Goal: Obtain resource: Obtain resource

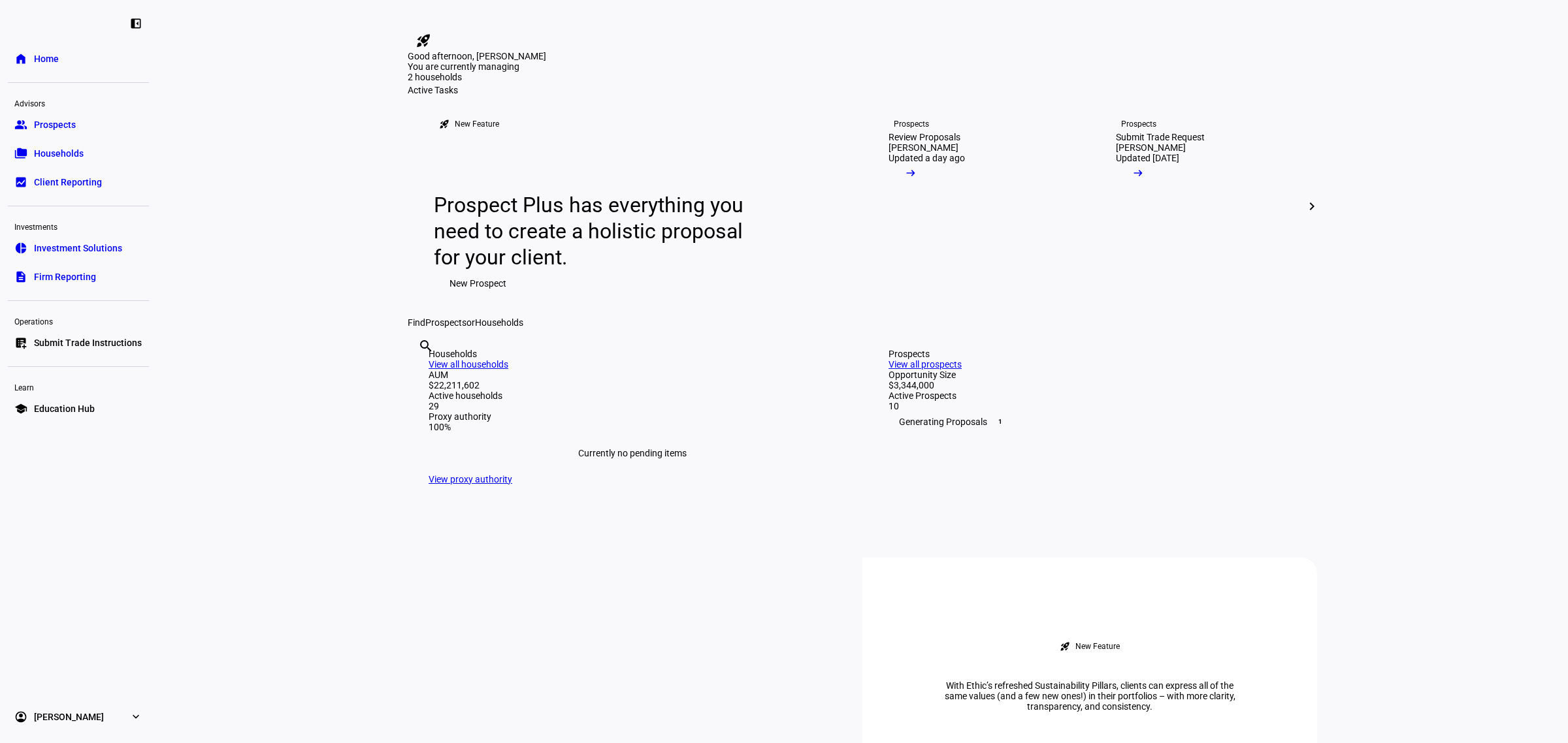
click at [83, 131] on link "group Prospects" at bounding box center [78, 125] width 141 height 26
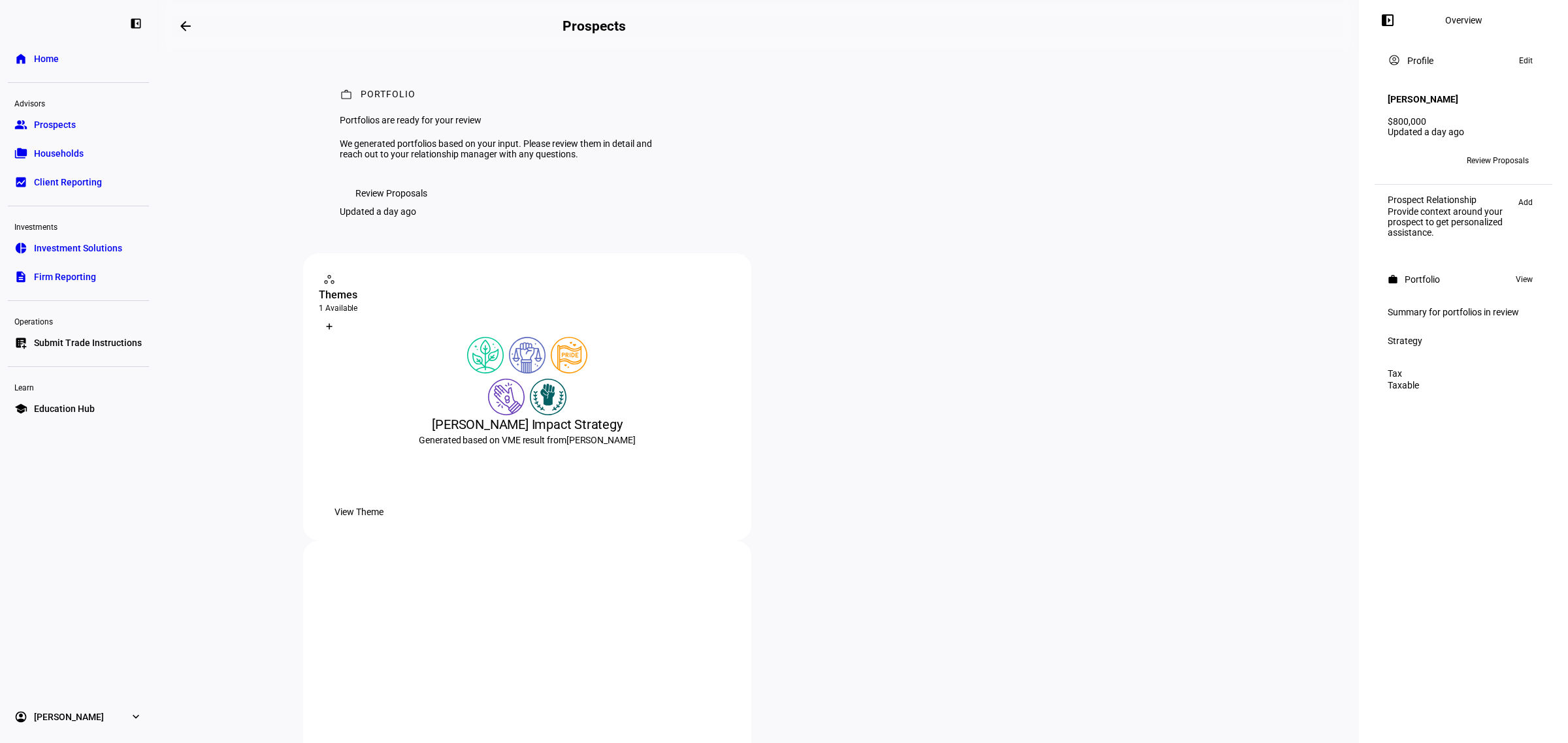
click at [383, 525] on span "View Theme" at bounding box center [359, 512] width 49 height 26
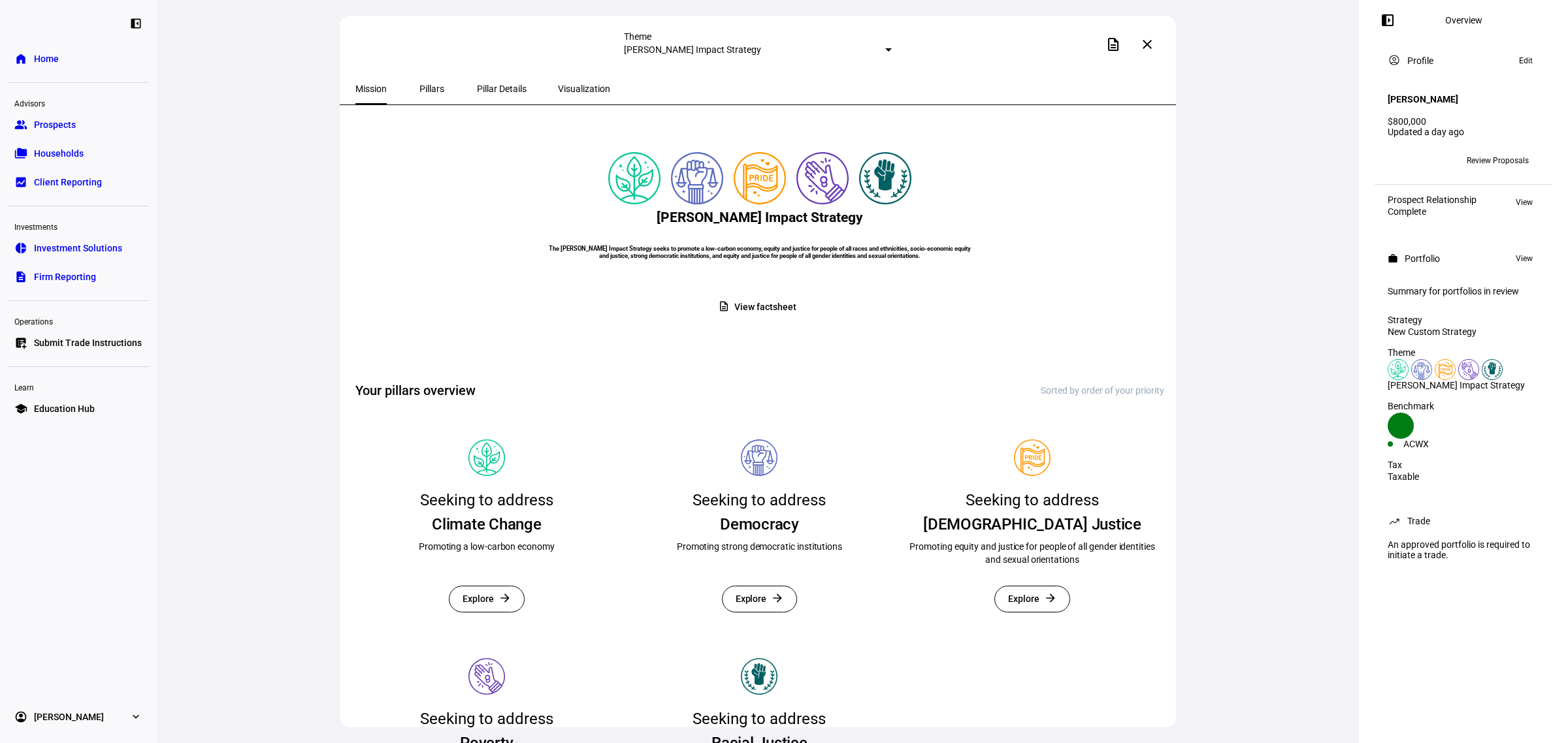
click at [486, 89] on span "Pillar Details" at bounding box center [502, 89] width 49 height 9
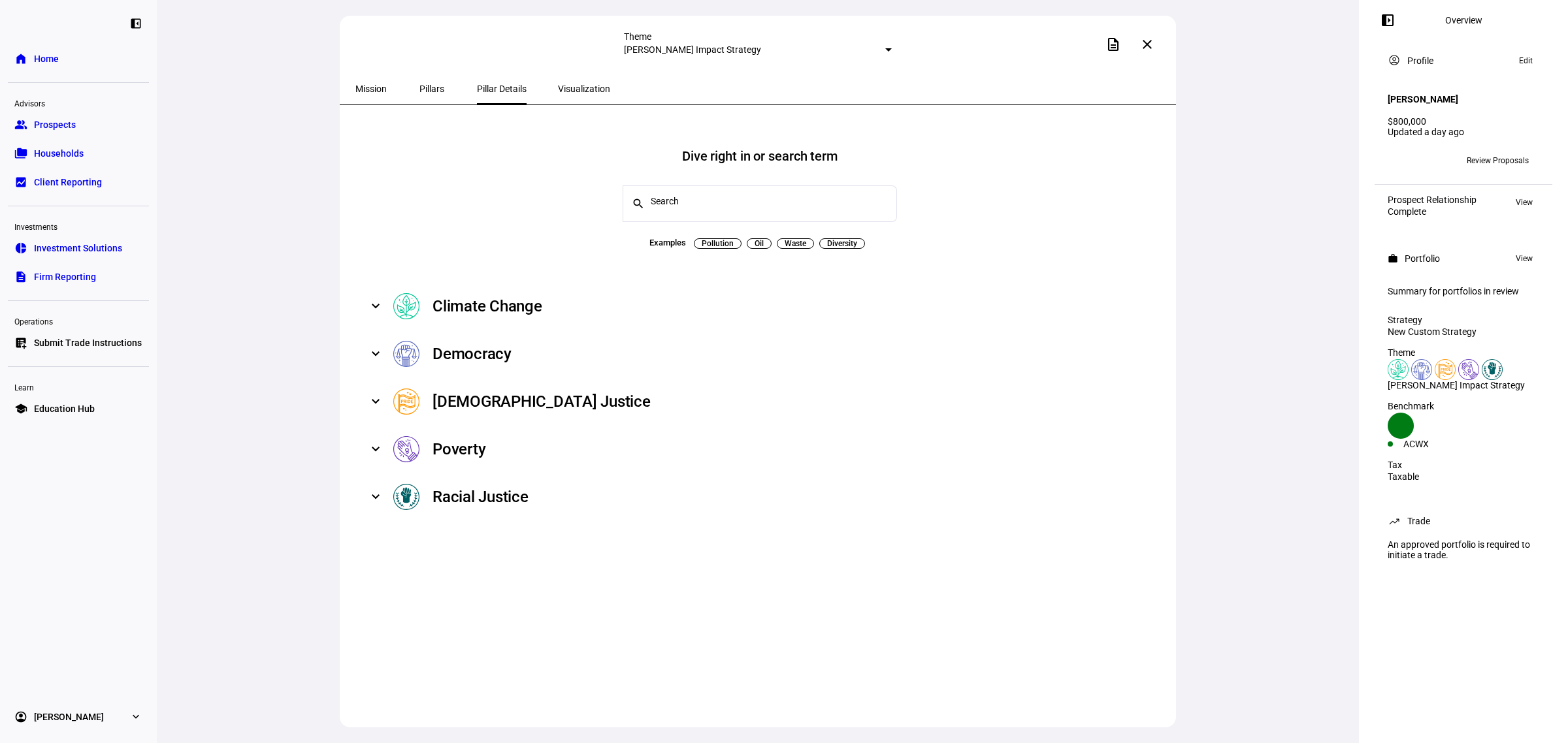
click at [483, 330] on mat-expansion-panel-header "Democracy" at bounding box center [760, 354] width 809 height 48
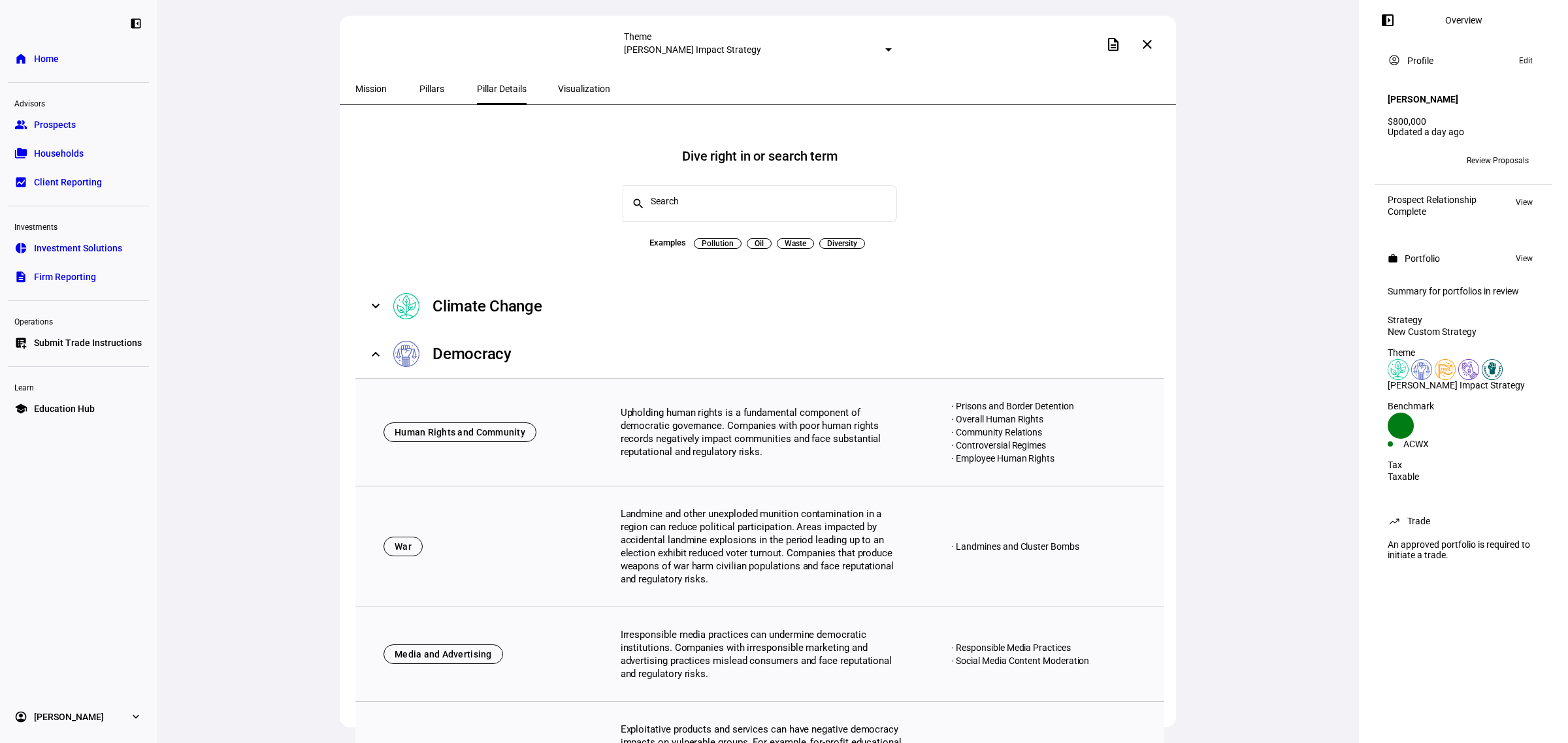
click at [489, 341] on mat-panel-title "Democracy" at bounding box center [764, 354] width 743 height 26
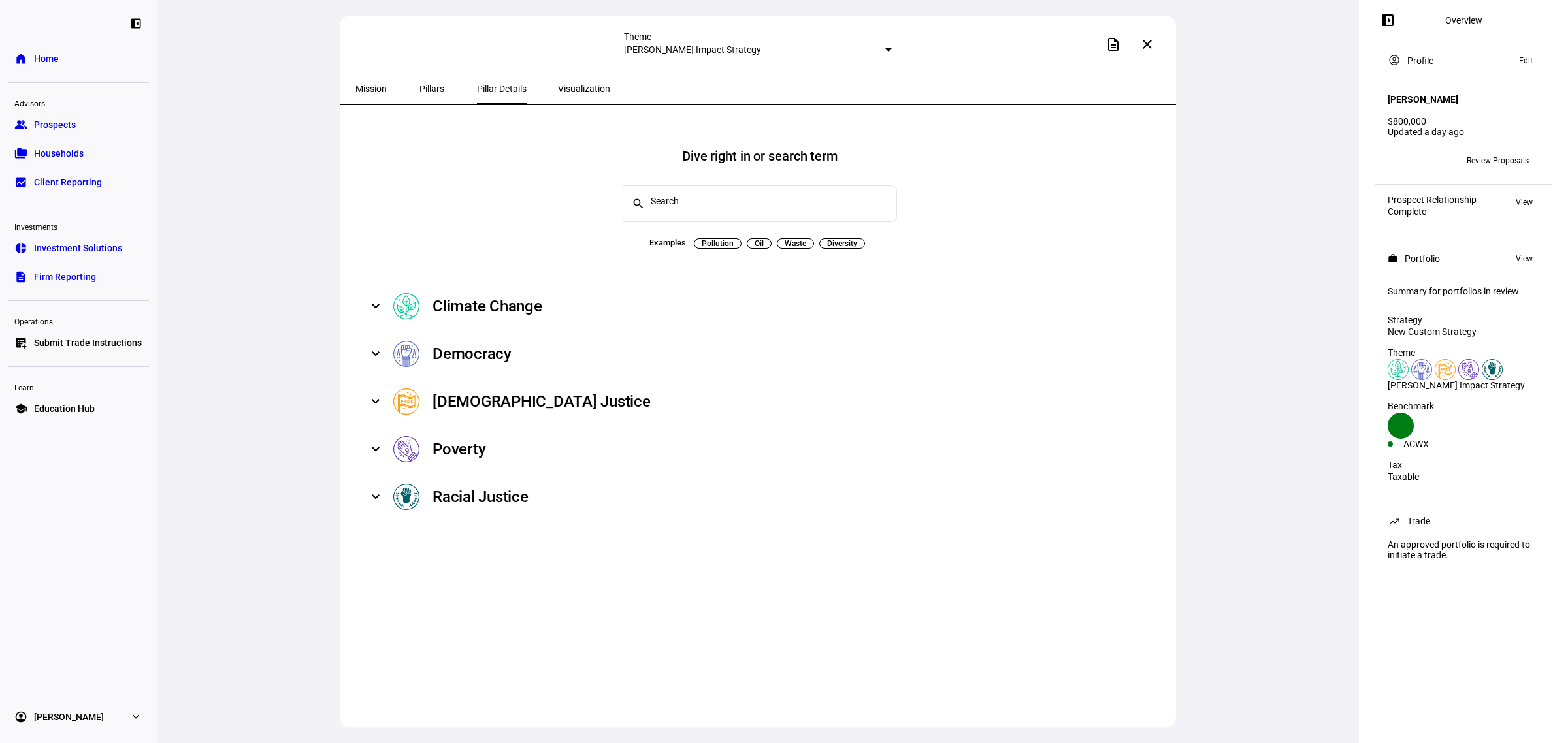
click at [491, 297] on div "Climate Change" at bounding box center [487, 306] width 110 height 21
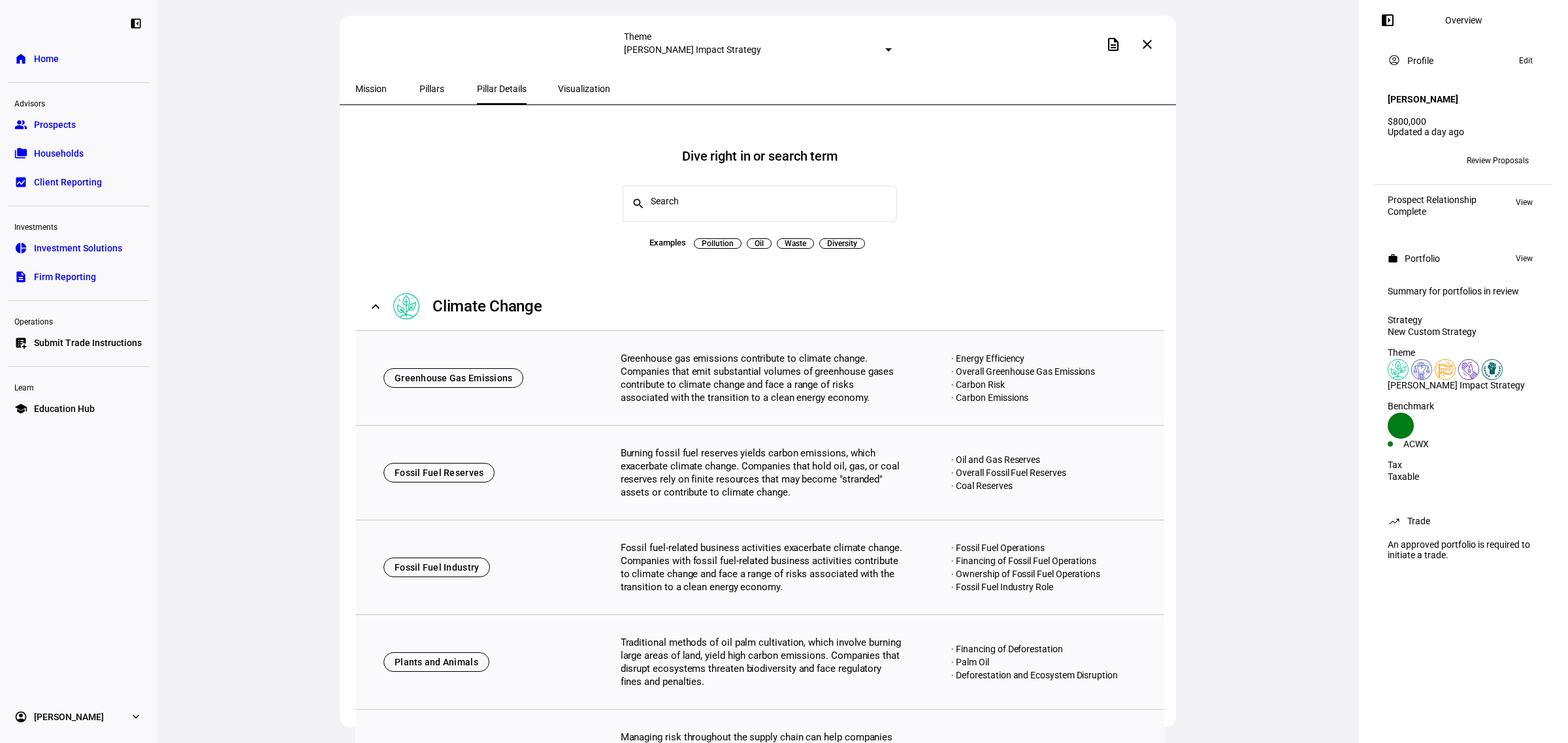
click at [491, 297] on div "Climate Change" at bounding box center [487, 306] width 110 height 21
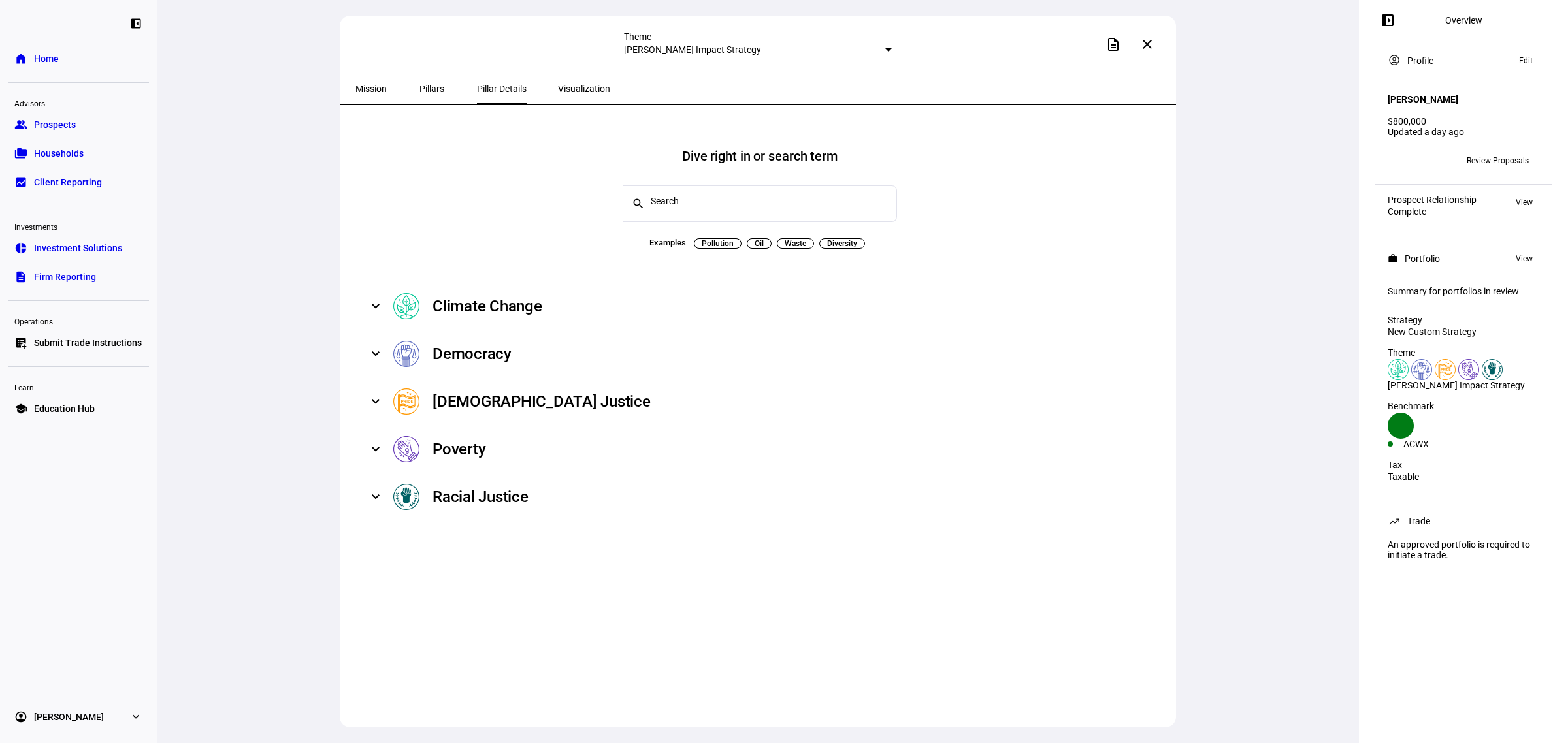
click at [475, 283] on mat-expansion-panel-header "Climate Change" at bounding box center [760, 307] width 809 height 48
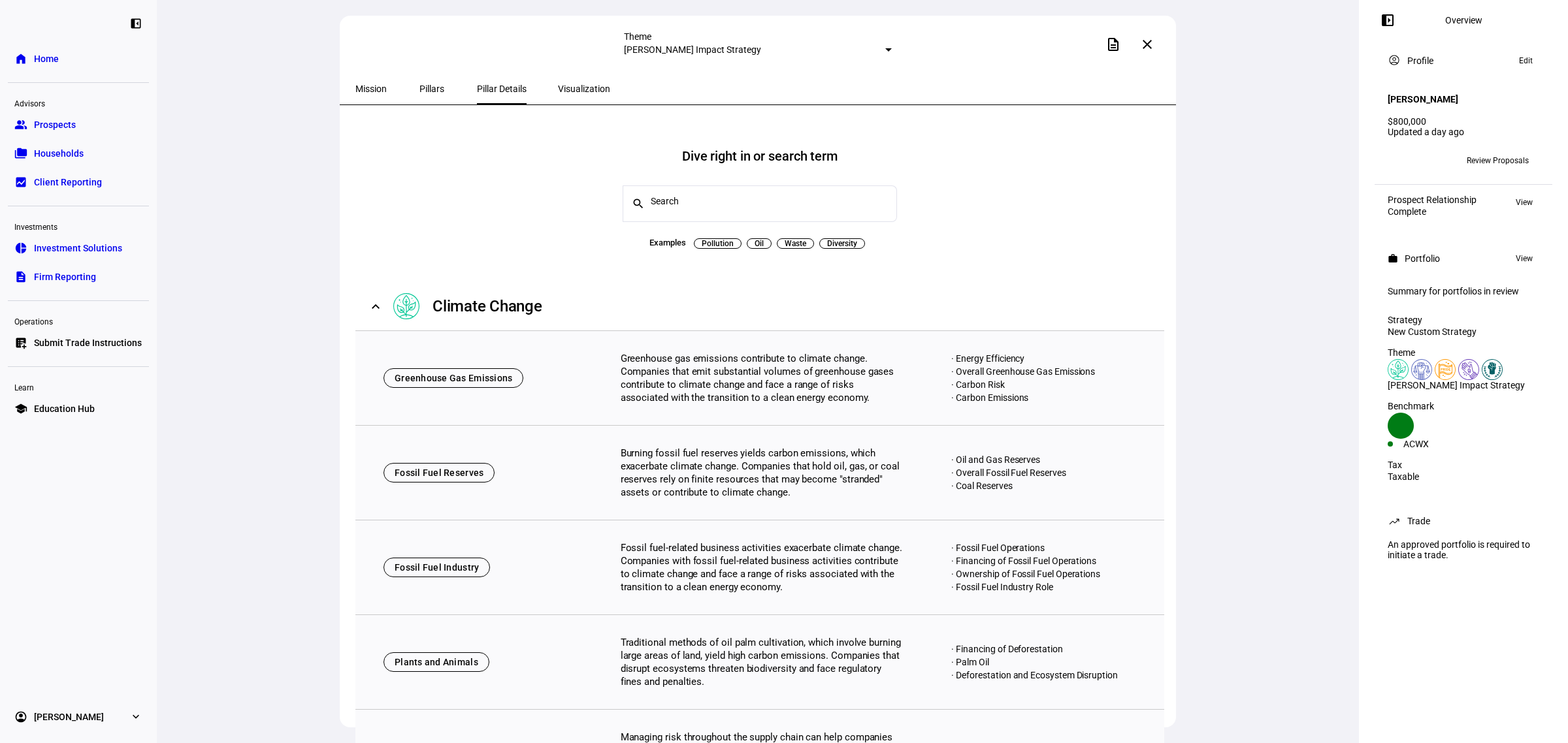
click at [560, 84] on span "Visualization" at bounding box center [584, 89] width 52 height 9
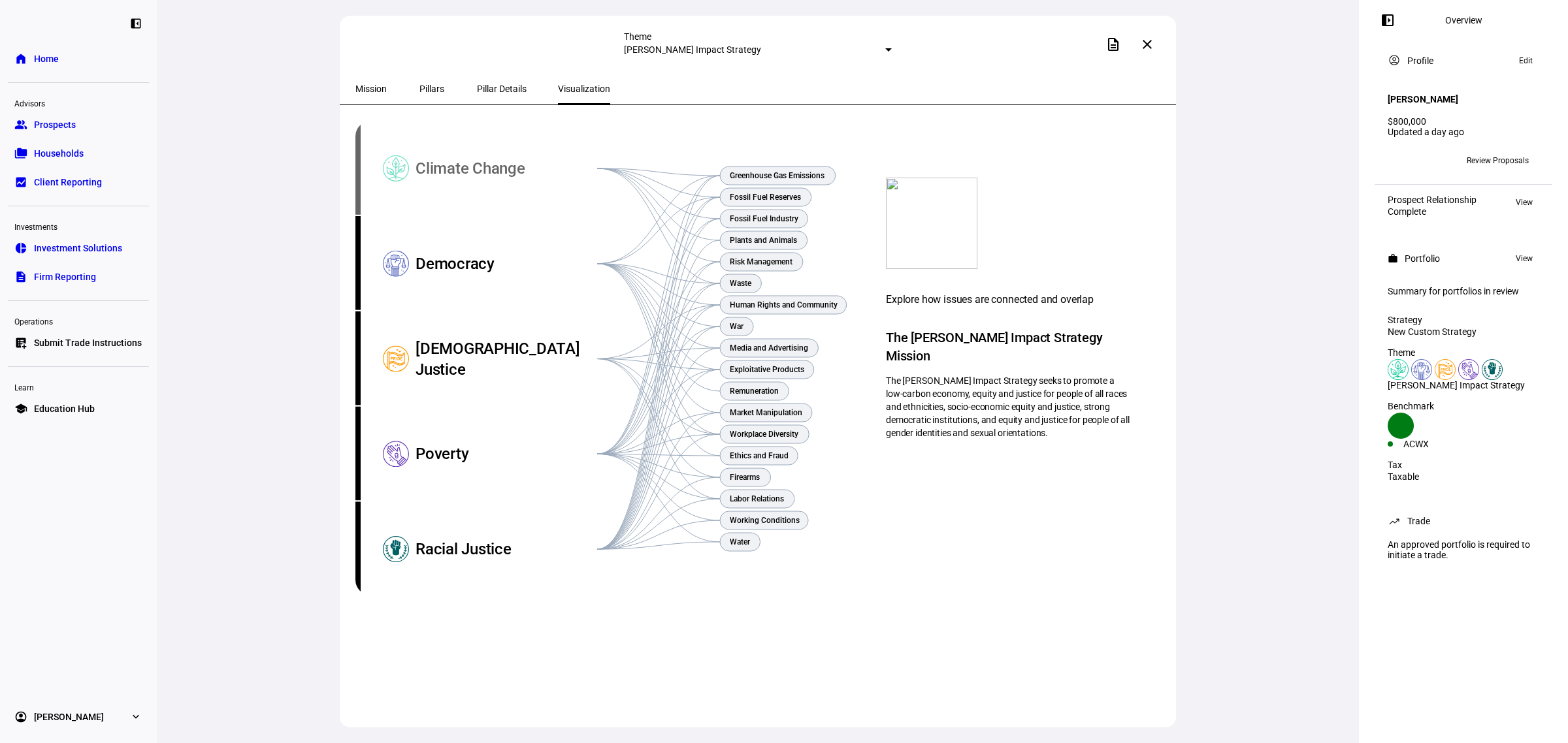
click at [527, 165] on div "Climate Change" at bounding box center [507, 168] width 181 height 95
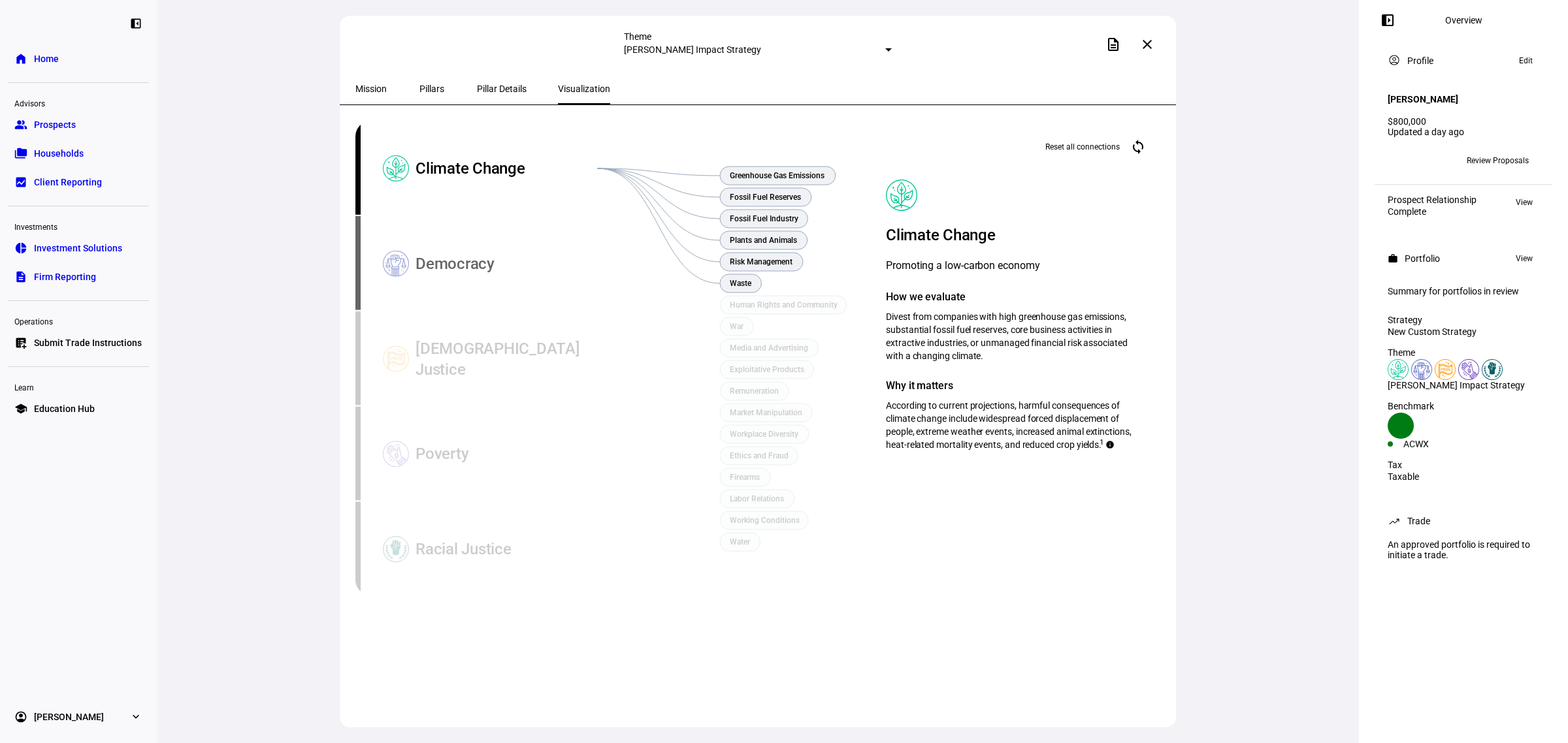
click at [505, 266] on div "Democracy" at bounding box center [507, 263] width 181 height 95
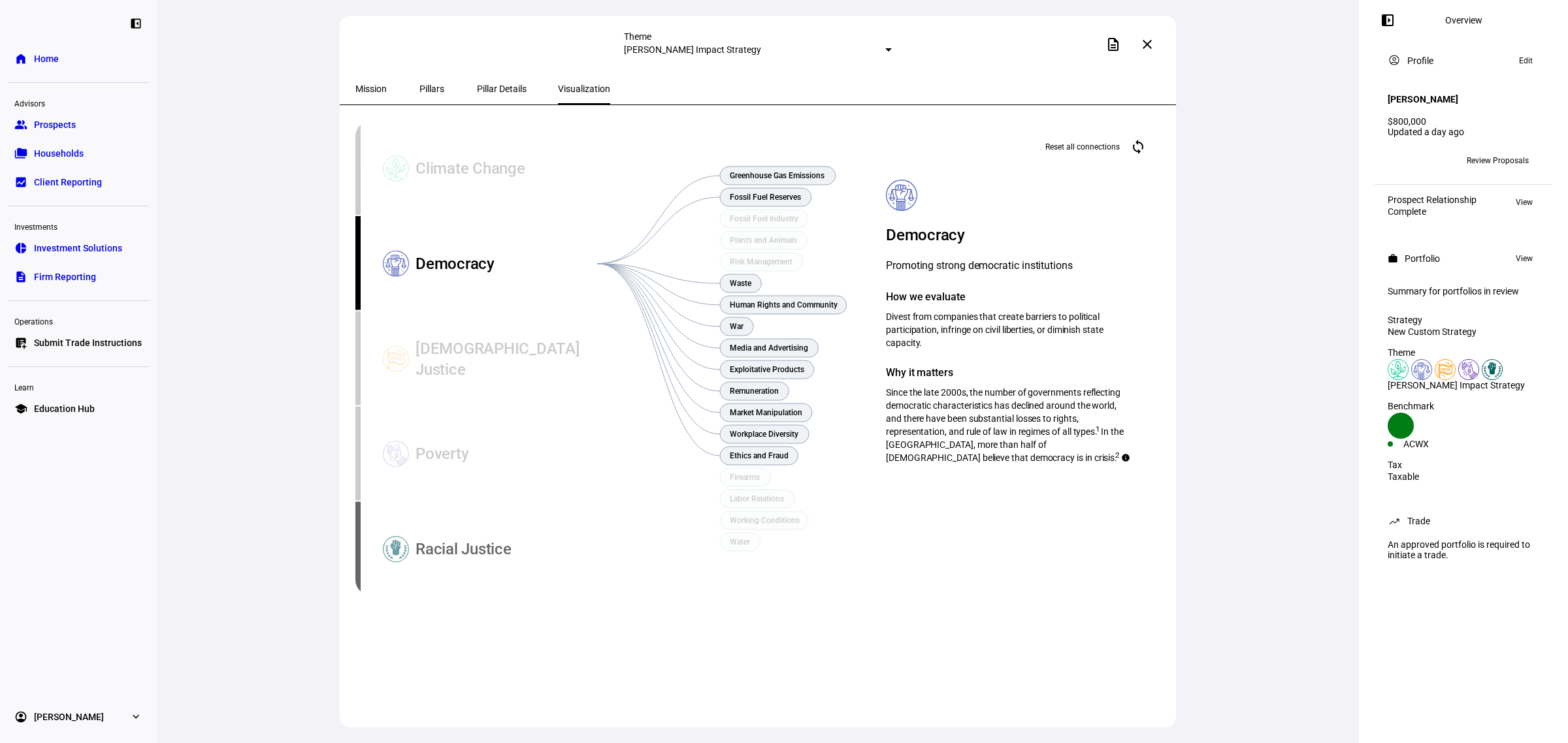
click at [488, 549] on div "Racial Justice" at bounding box center [507, 549] width 181 height 95
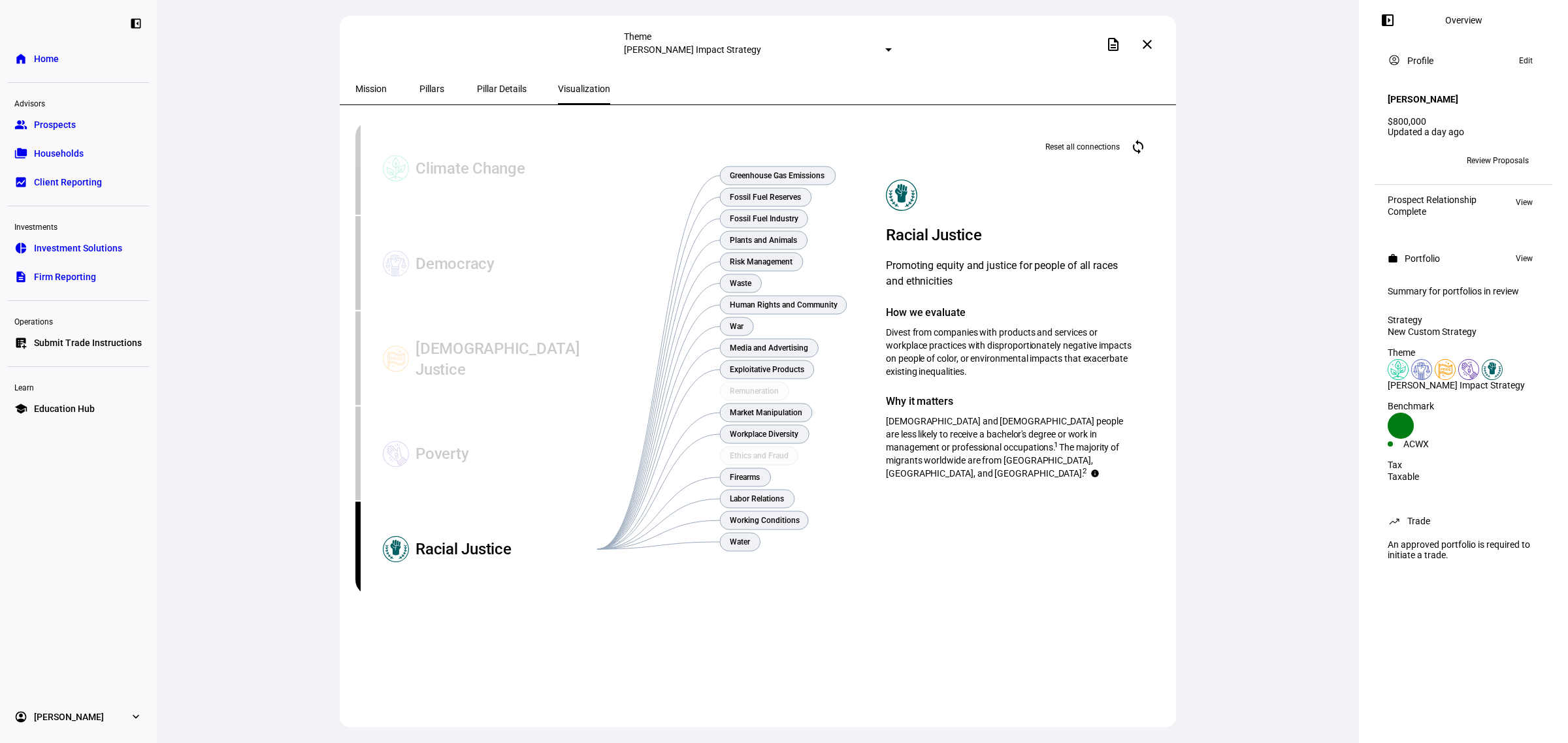
drag, startPoint x: 889, startPoint y: 324, endPoint x: 1021, endPoint y: 366, distance: 138.5
click at [1021, 366] on div "Racial Justice Promoting equity and justice for people of all races and ethnici…" at bounding box center [1010, 330] width 247 height 300
copy span "Divest from companies with products and services or workplace practices with di…"
click at [427, 444] on div "Poverty" at bounding box center [507, 453] width 181 height 95
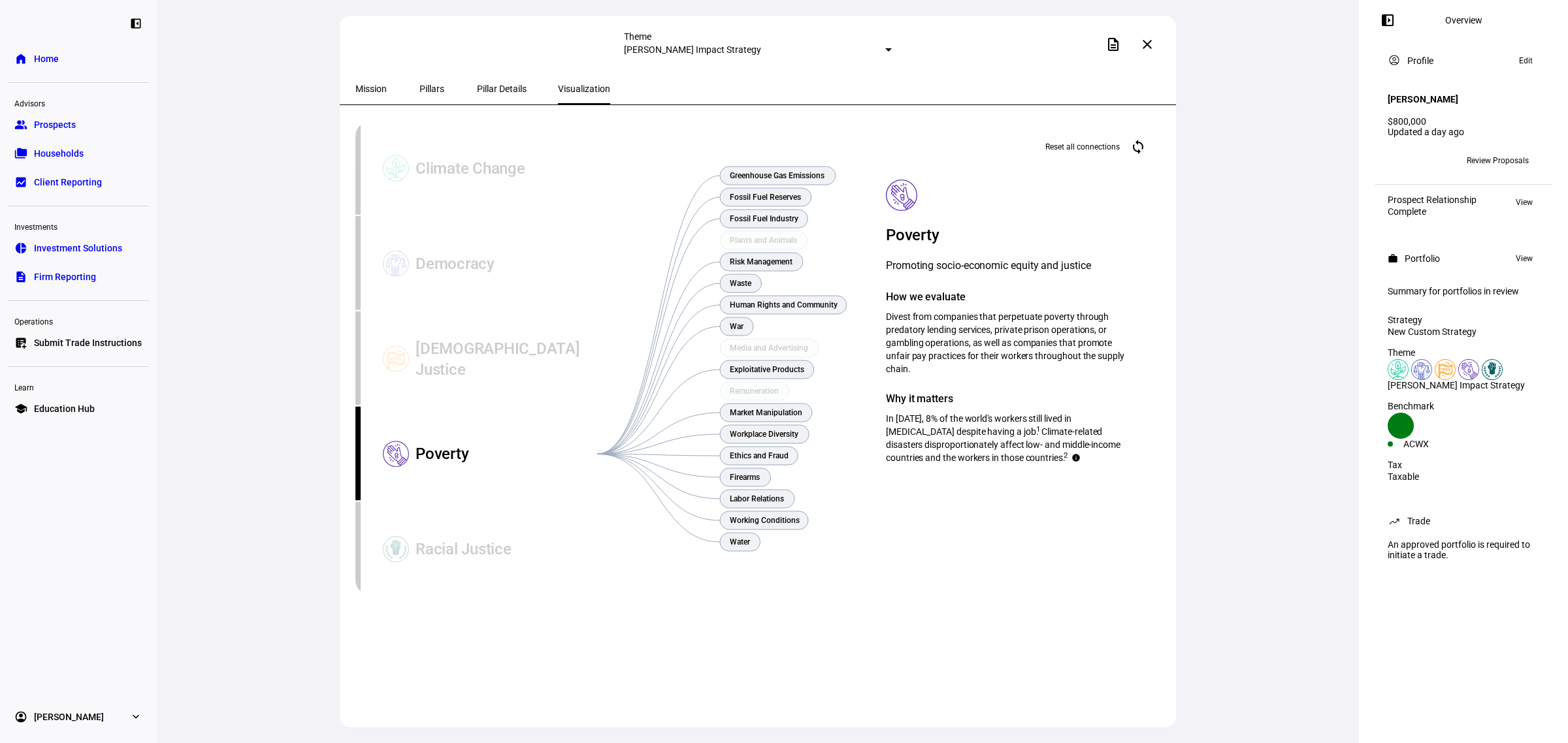
drag, startPoint x: 884, startPoint y: 308, endPoint x: 998, endPoint y: 357, distance: 124.1
click at [998, 357] on div "Reset all connections cached Poverty Promoting socio-economic equity and justic…" at bounding box center [1009, 348] width 310 height 454
copy span "Divest from companies that perpetuate poverty through predatory lending service…"
click at [423, 350] on div "[DEMOGRAPHIC_DATA] Justice" at bounding box center [507, 358] width 181 height 95
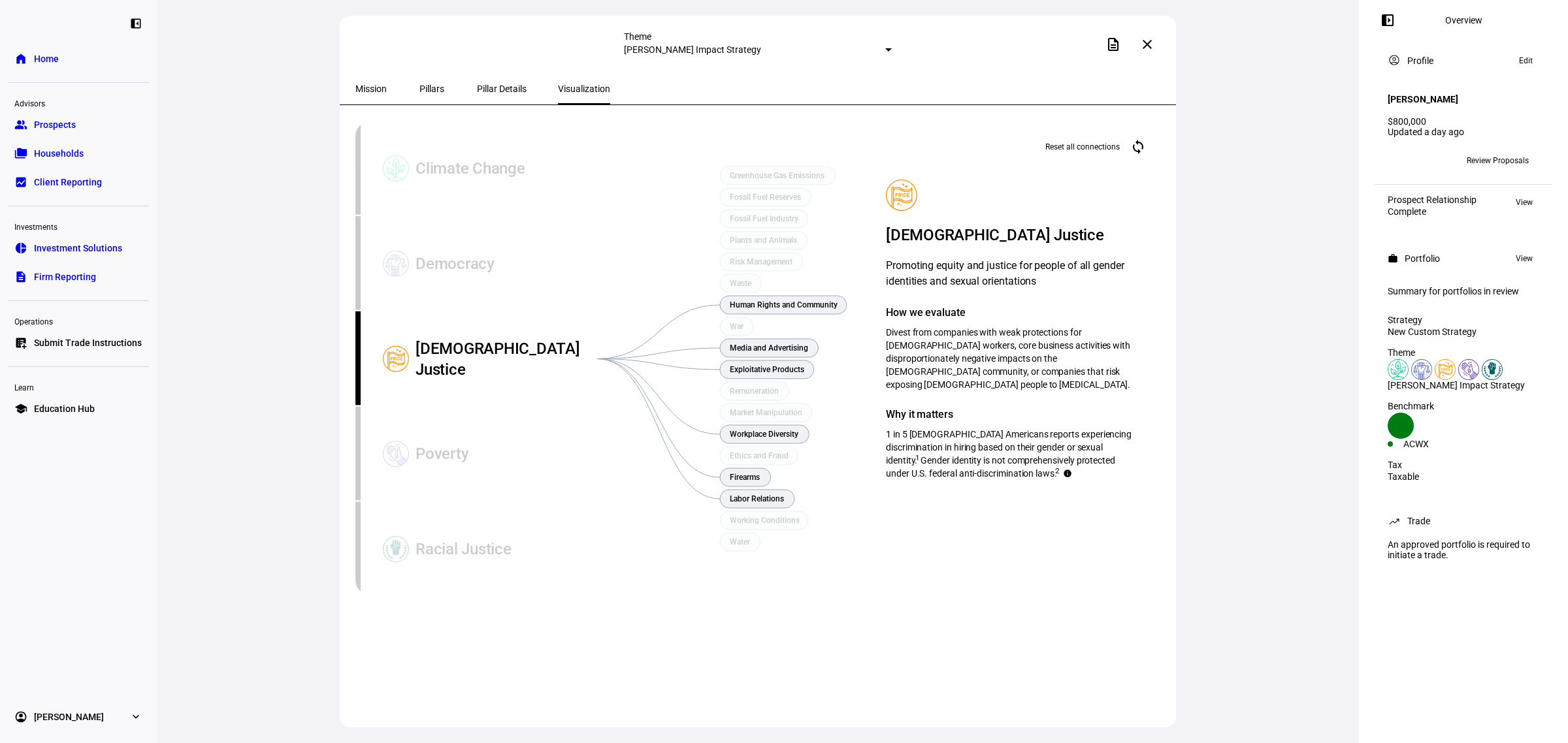
drag, startPoint x: 886, startPoint y: 320, endPoint x: 1103, endPoint y: 364, distance: 221.4
click at [1103, 364] on div "Reset all connections cached [DEMOGRAPHIC_DATA] Justice Promoting equity and ju…" at bounding box center [1009, 348] width 310 height 454
copy span "Divest from companies with weak protections for [DEMOGRAPHIC_DATA] workers, cor…"
drag, startPoint x: 407, startPoint y: 268, endPoint x: 226, endPoint y: 296, distance: 183.2
click at [407, 268] on image at bounding box center [396, 264] width 26 height 26
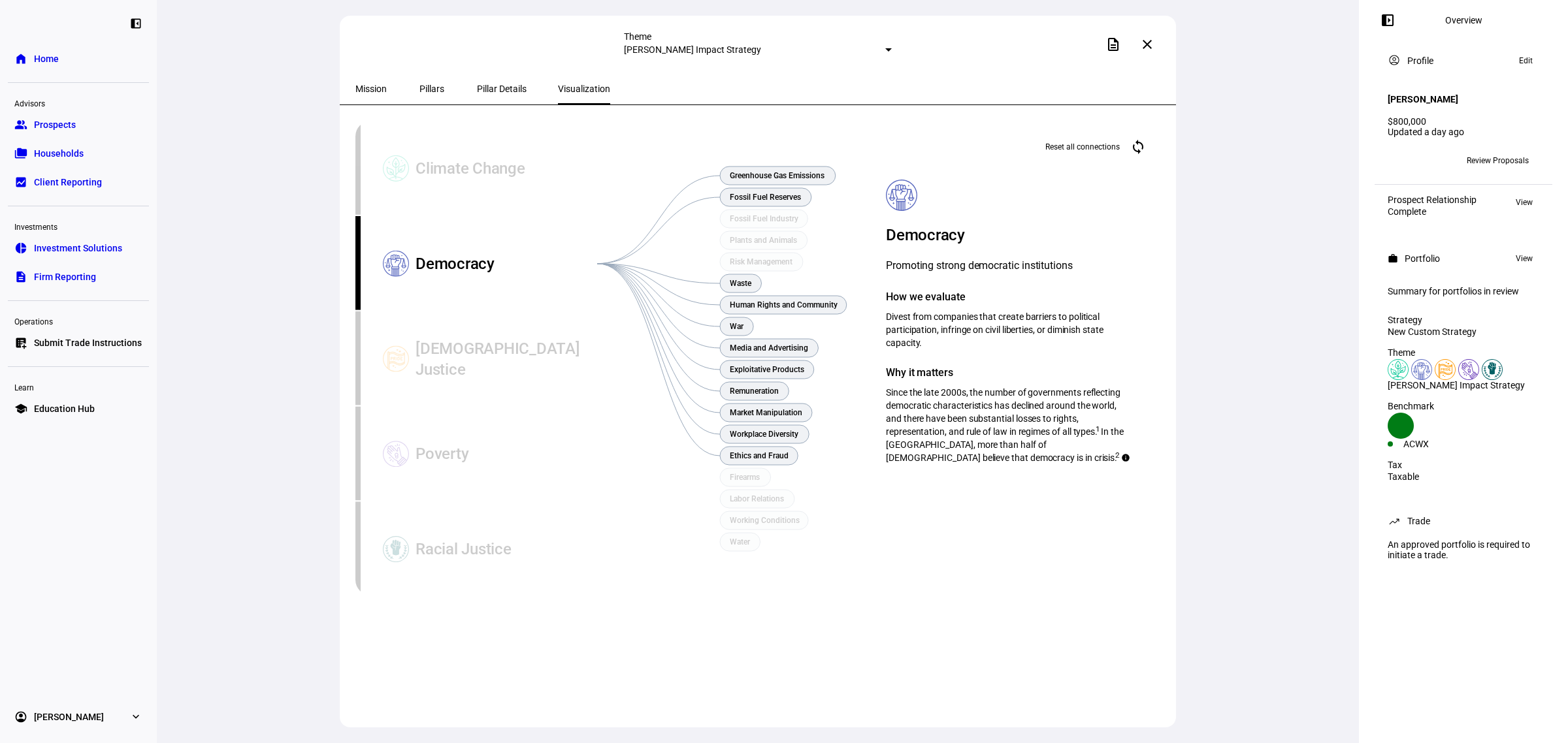
drag, startPoint x: 890, startPoint y: 311, endPoint x: 981, endPoint y: 331, distance: 93.2
click at [981, 331] on div "Democracy Promoting strong democratic institutions How we evaluate Divest from …" at bounding box center [1010, 322] width 247 height 284
copy span "Divest from companies that create barriers to political participation, infringe…"
click at [516, 172] on div "Climate Change" at bounding box center [507, 168] width 181 height 95
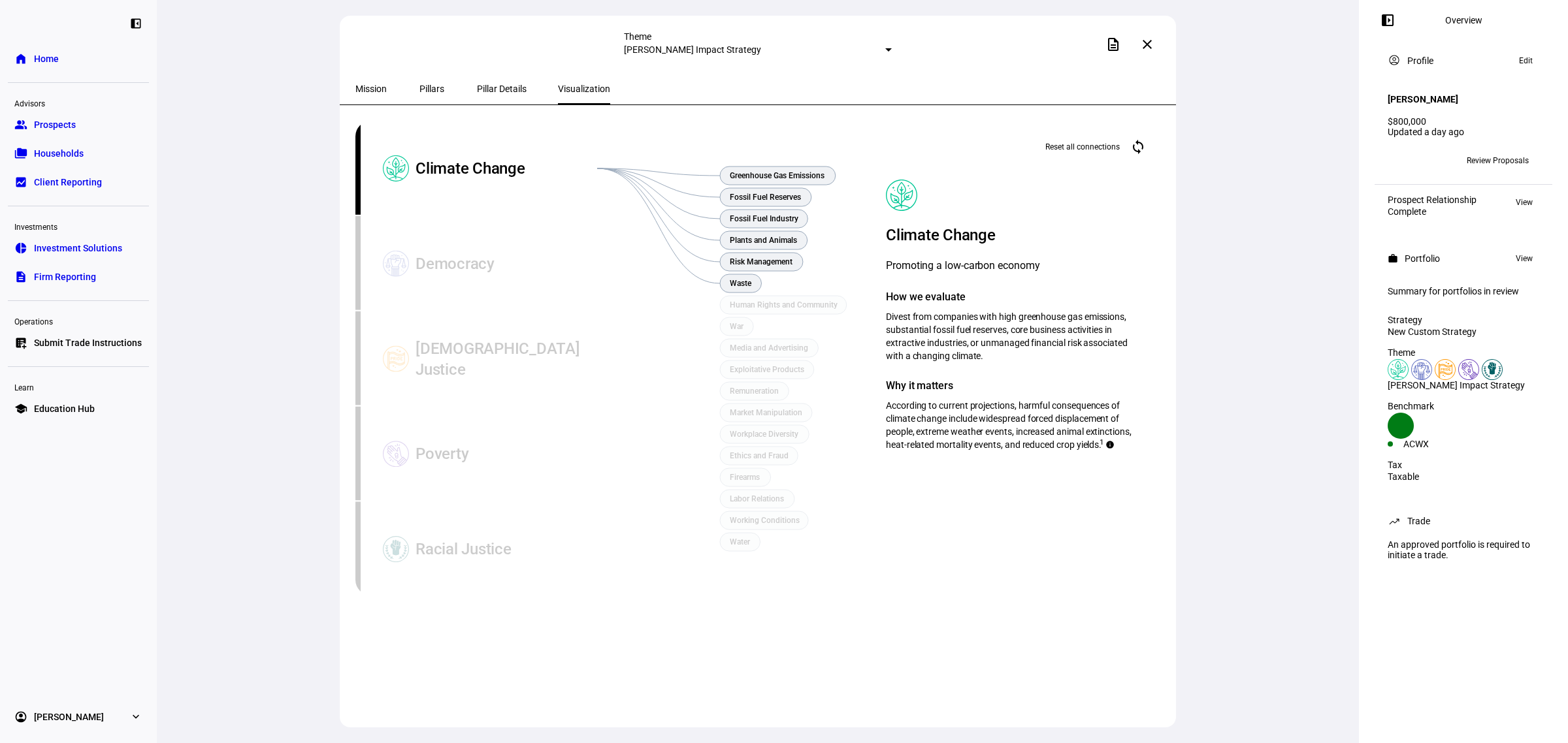
drag, startPoint x: 881, startPoint y: 307, endPoint x: 1080, endPoint y: 350, distance: 203.6
click at [1080, 350] on div "Reset all connections cached Climate Change Promoting a low-carbon economy How …" at bounding box center [1009, 348] width 310 height 454
copy span "Divest from companies with high greenhouse gas emissions, substantial fossil fu…"
click at [477, 99] on span "Pillar Details" at bounding box center [502, 89] width 49 height 31
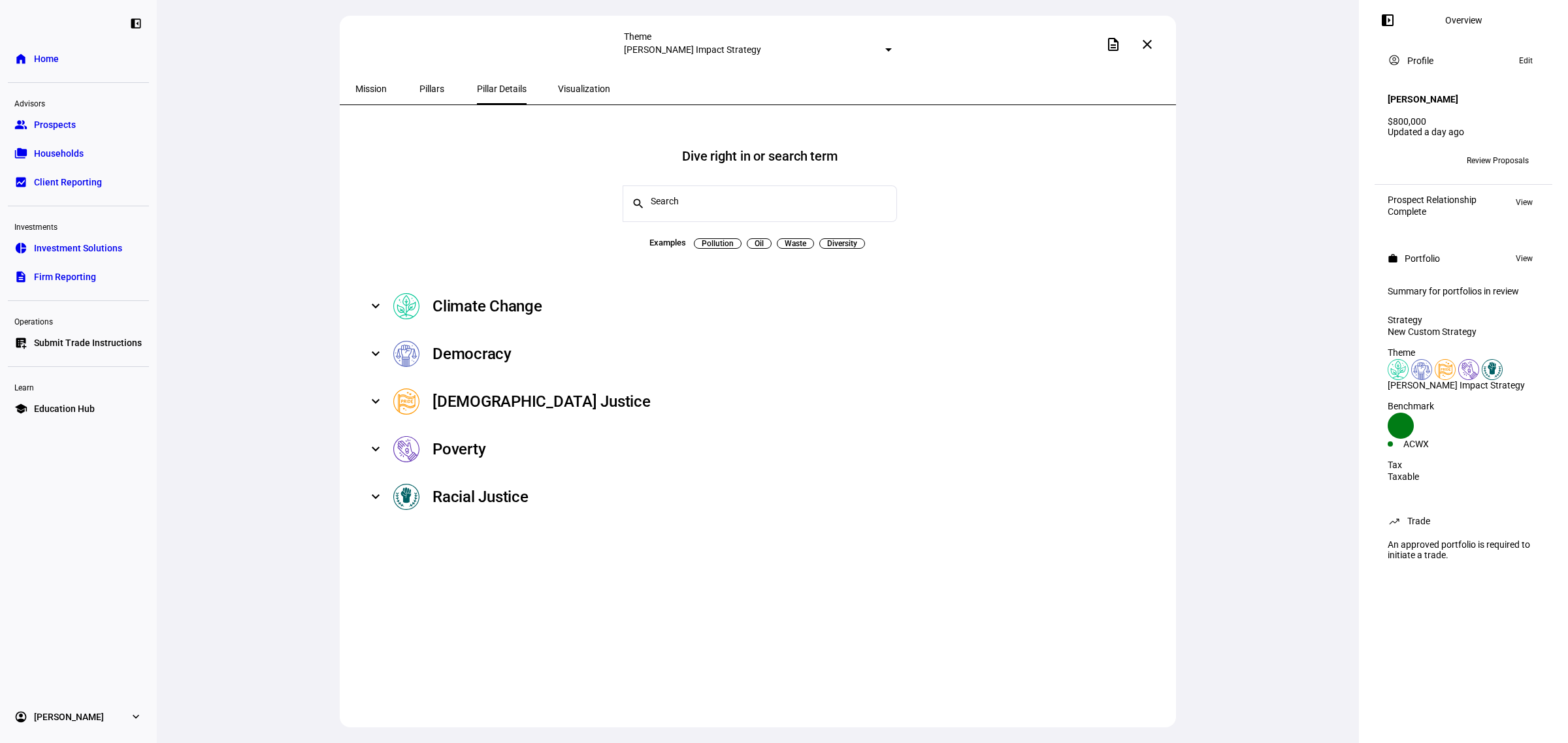
click at [461, 297] on div "Climate Change" at bounding box center [487, 306] width 110 height 21
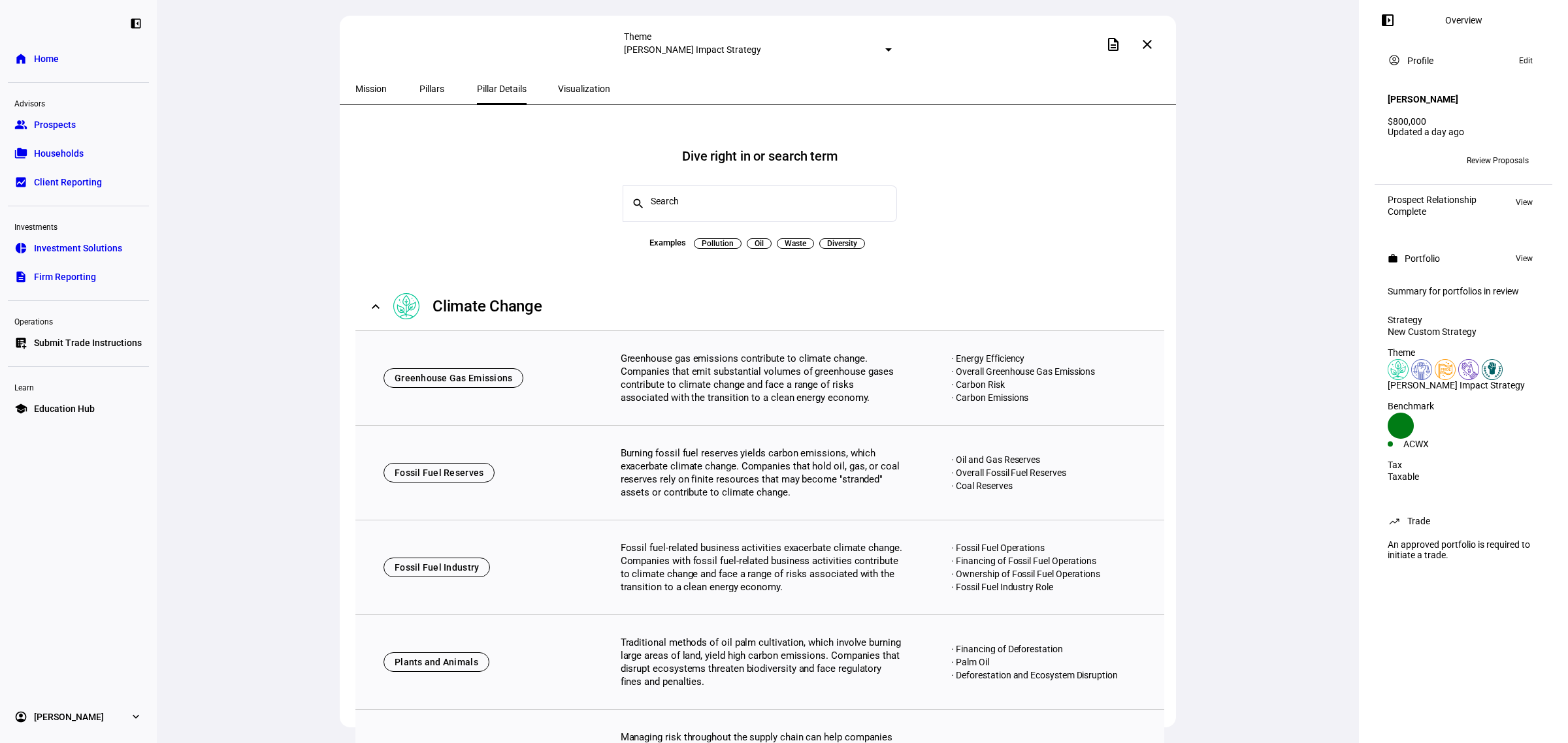
click at [461, 297] on div "Climate Change" at bounding box center [487, 306] width 110 height 21
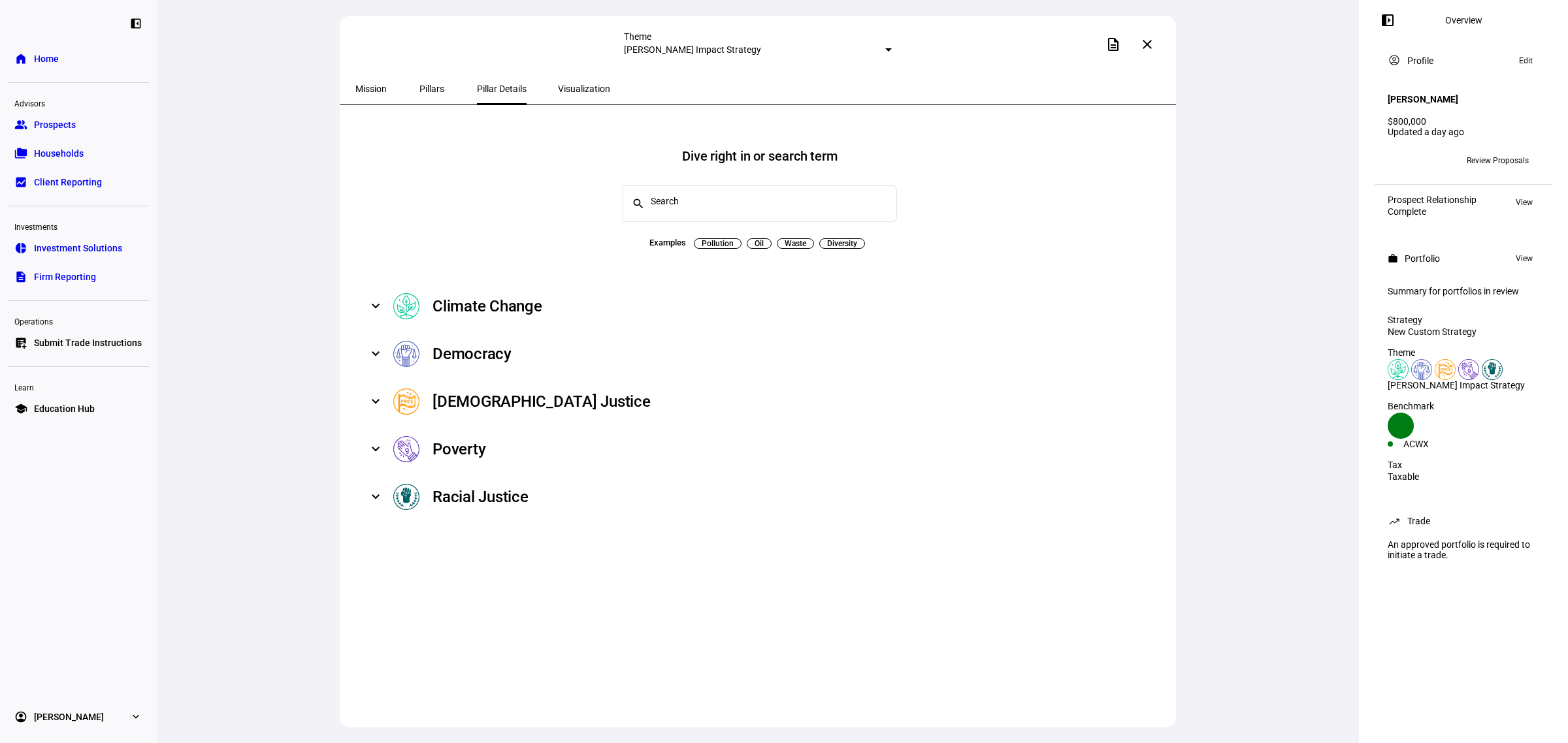
click at [518, 355] on mat-panel-title "Democracy" at bounding box center [764, 354] width 743 height 26
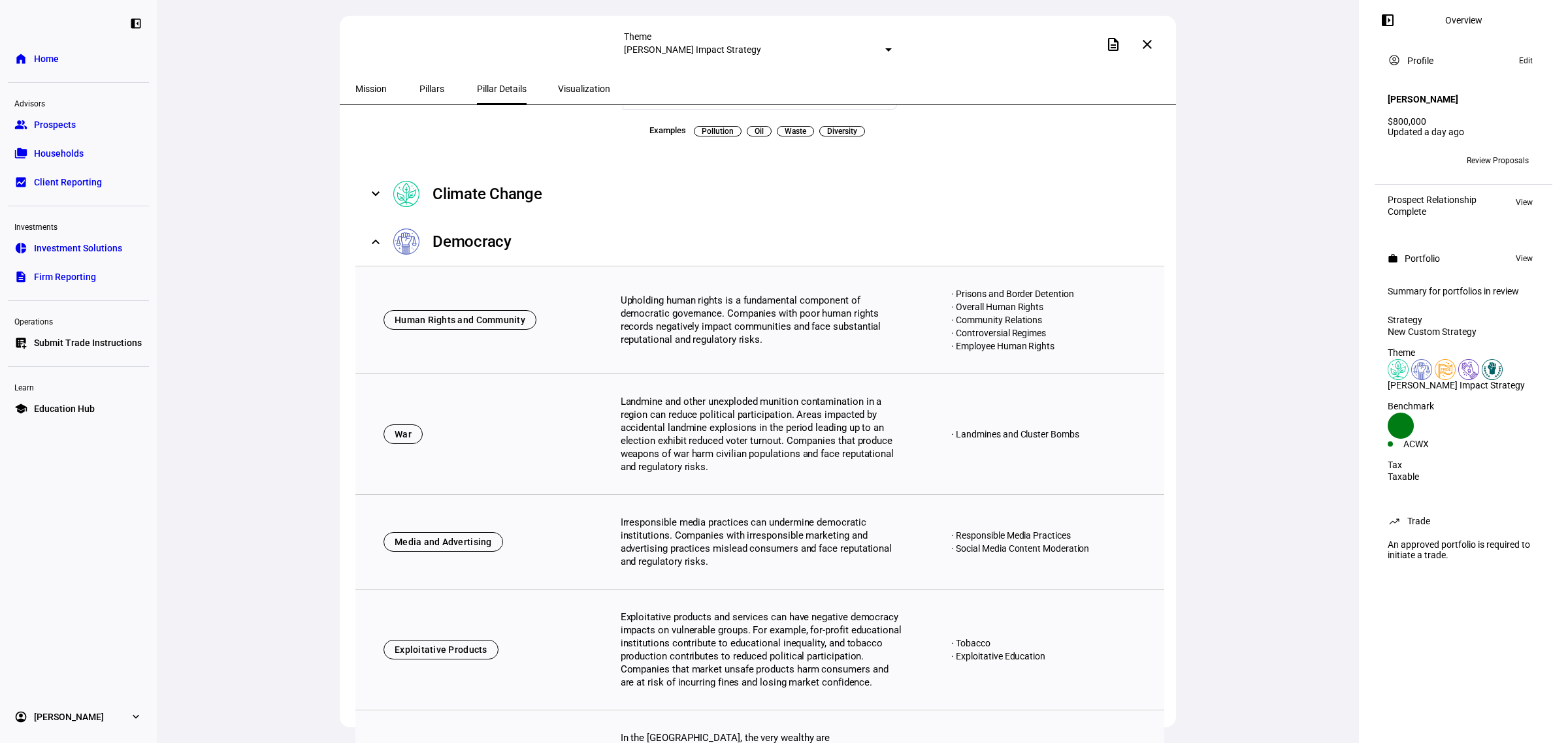
scroll to position [95, 0]
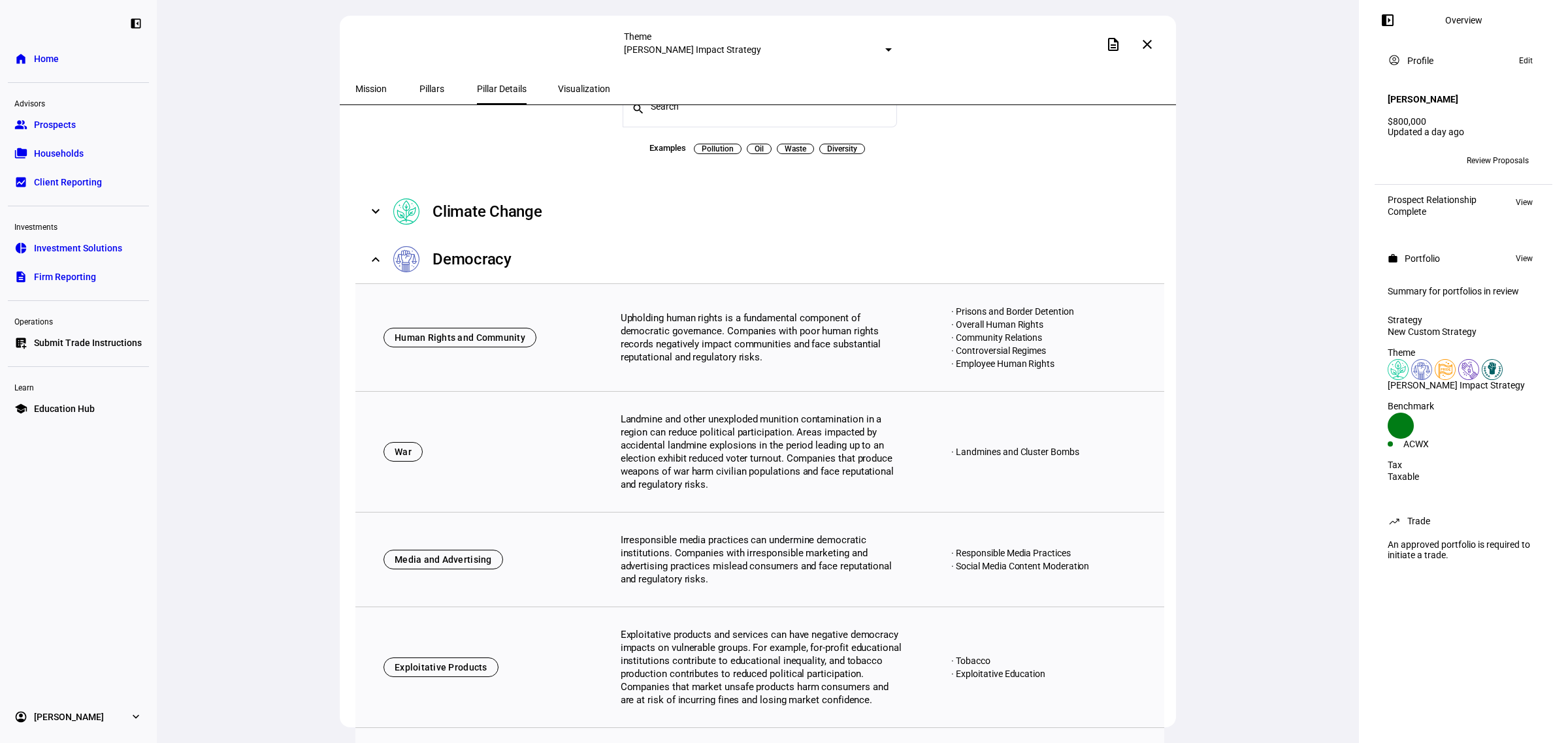
click at [569, 263] on mat-panel-title "Democracy" at bounding box center [764, 259] width 743 height 26
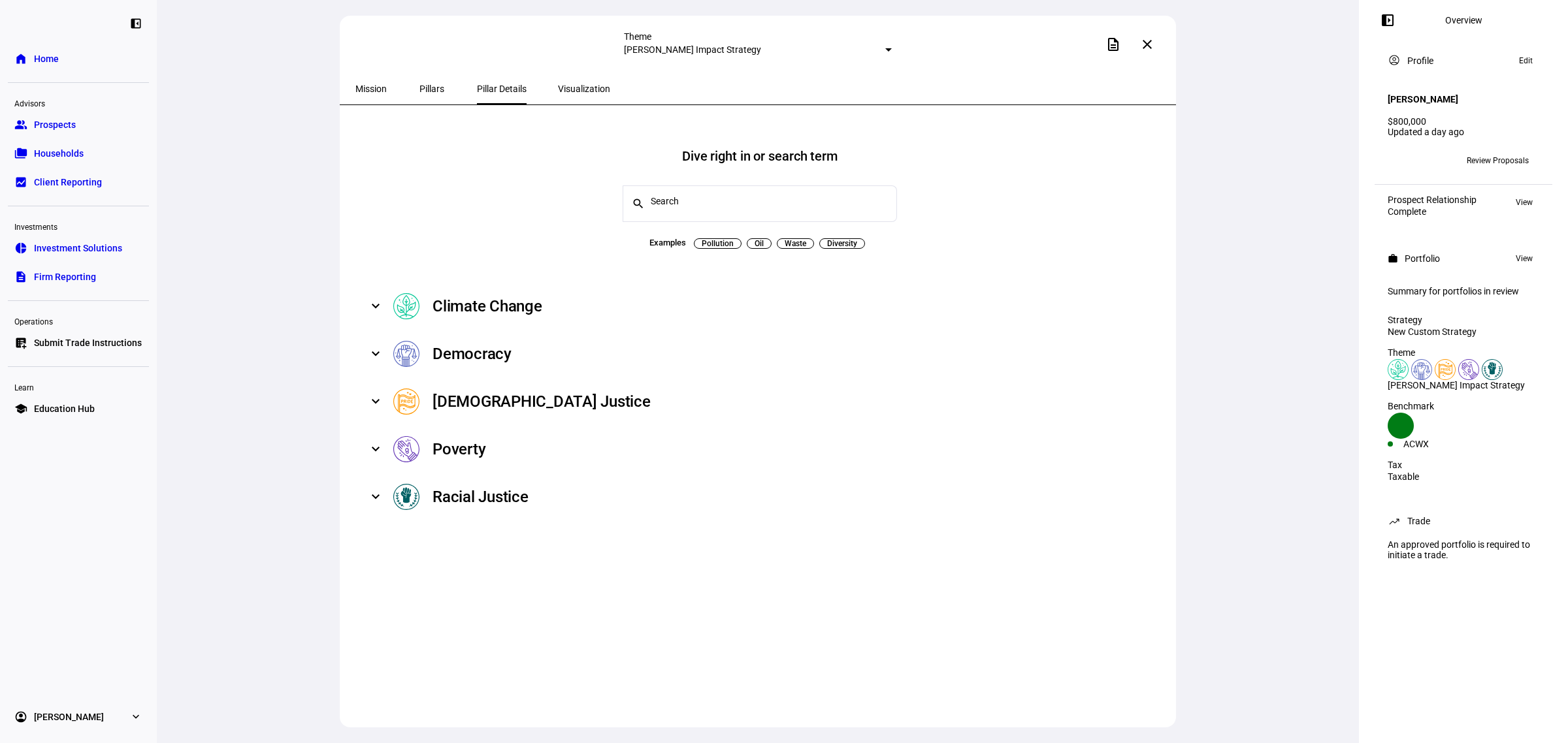
scroll to position [0, 0]
click at [595, 356] on mat-panel-title "Democracy" at bounding box center [764, 354] width 743 height 26
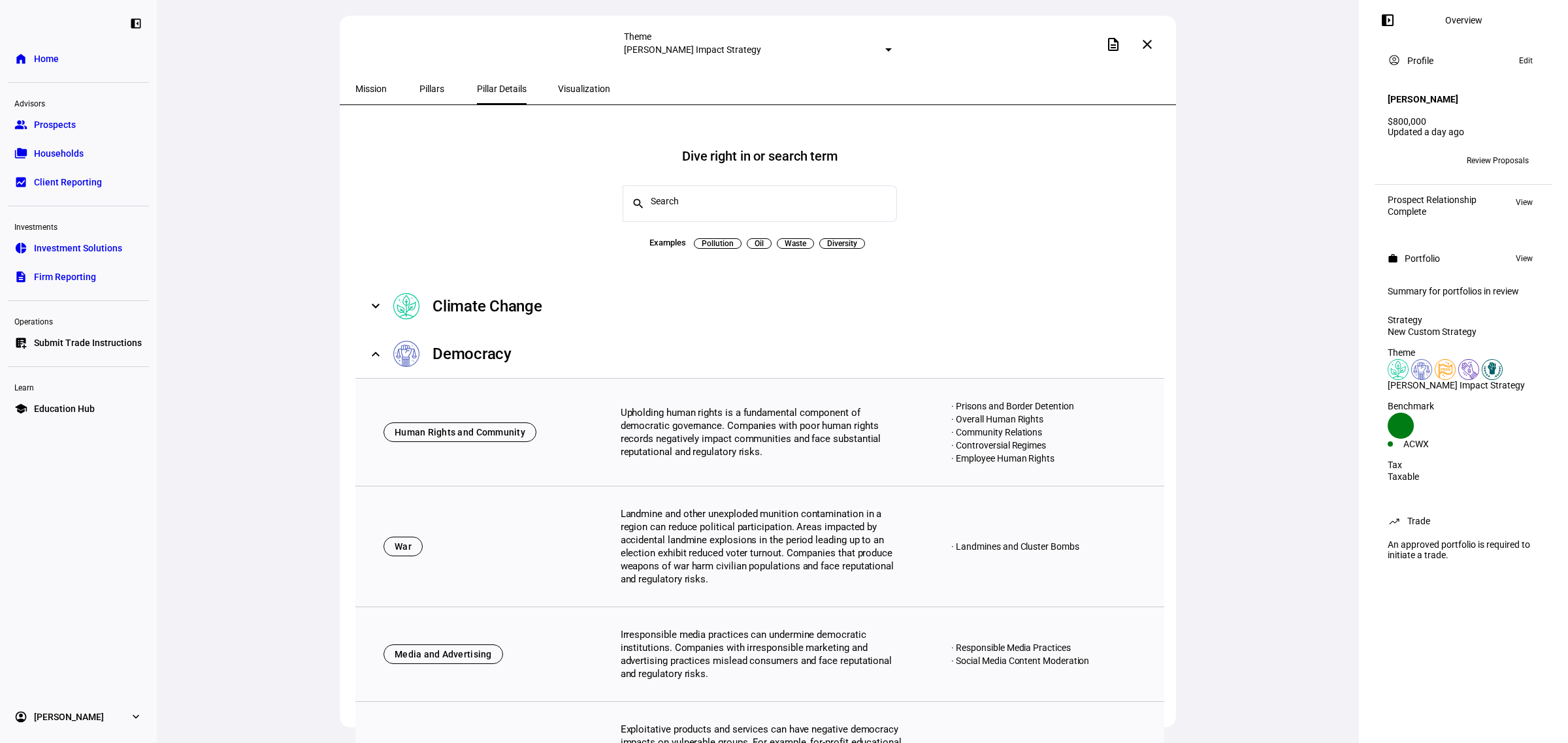
click at [573, 305] on mat-panel-title "Climate Change" at bounding box center [764, 306] width 743 height 26
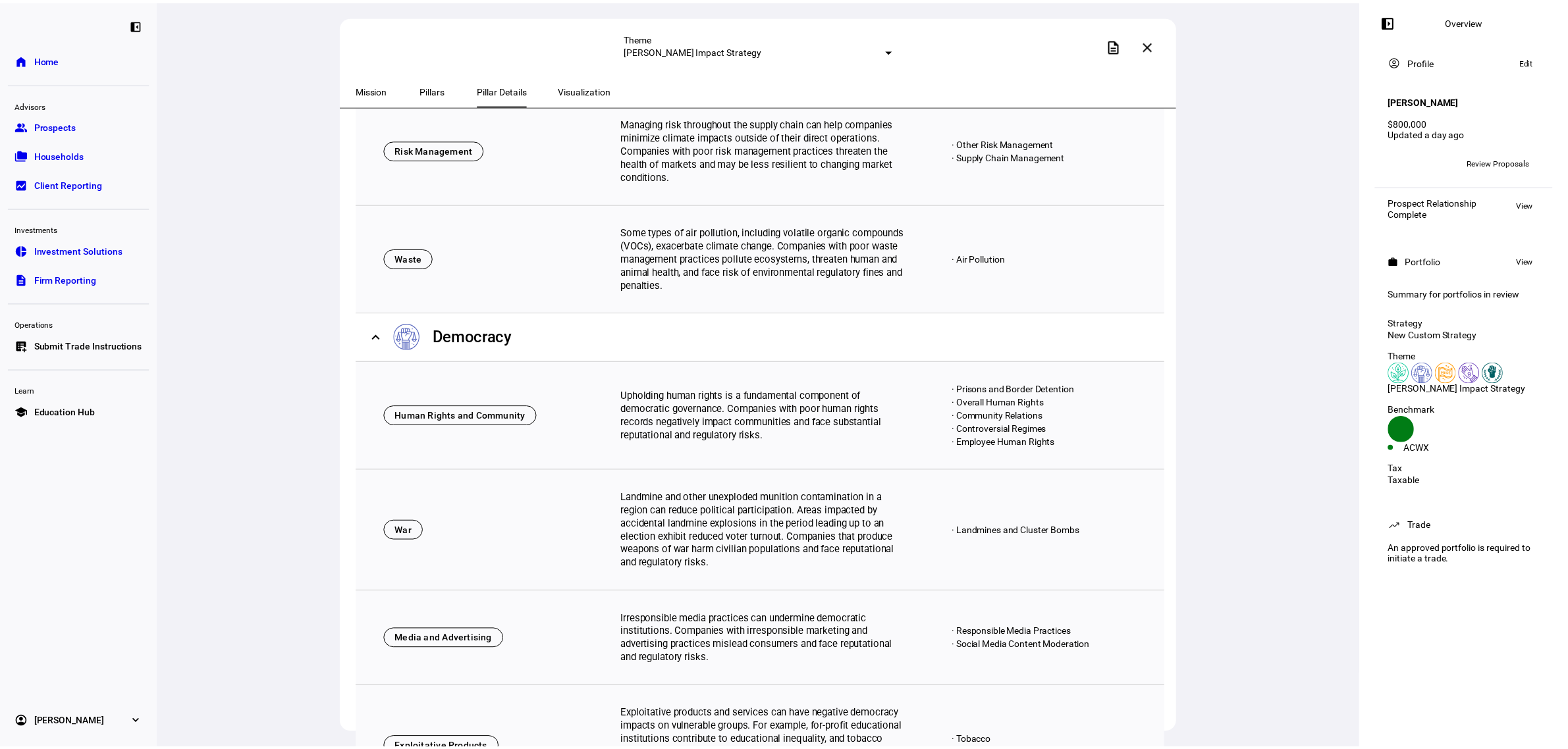
scroll to position [658, 0]
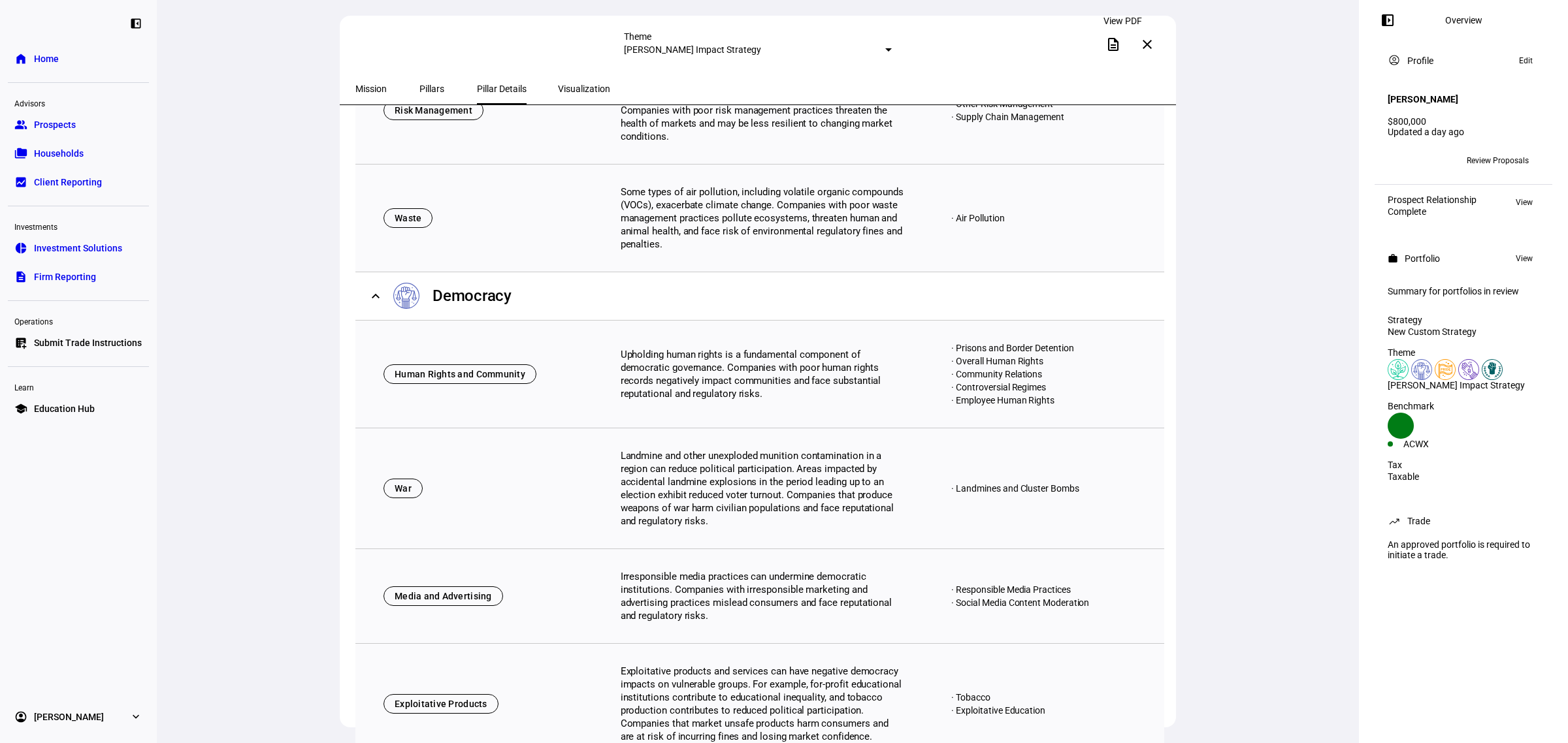
click at [1122, 38] on span at bounding box center [1113, 44] width 31 height 31
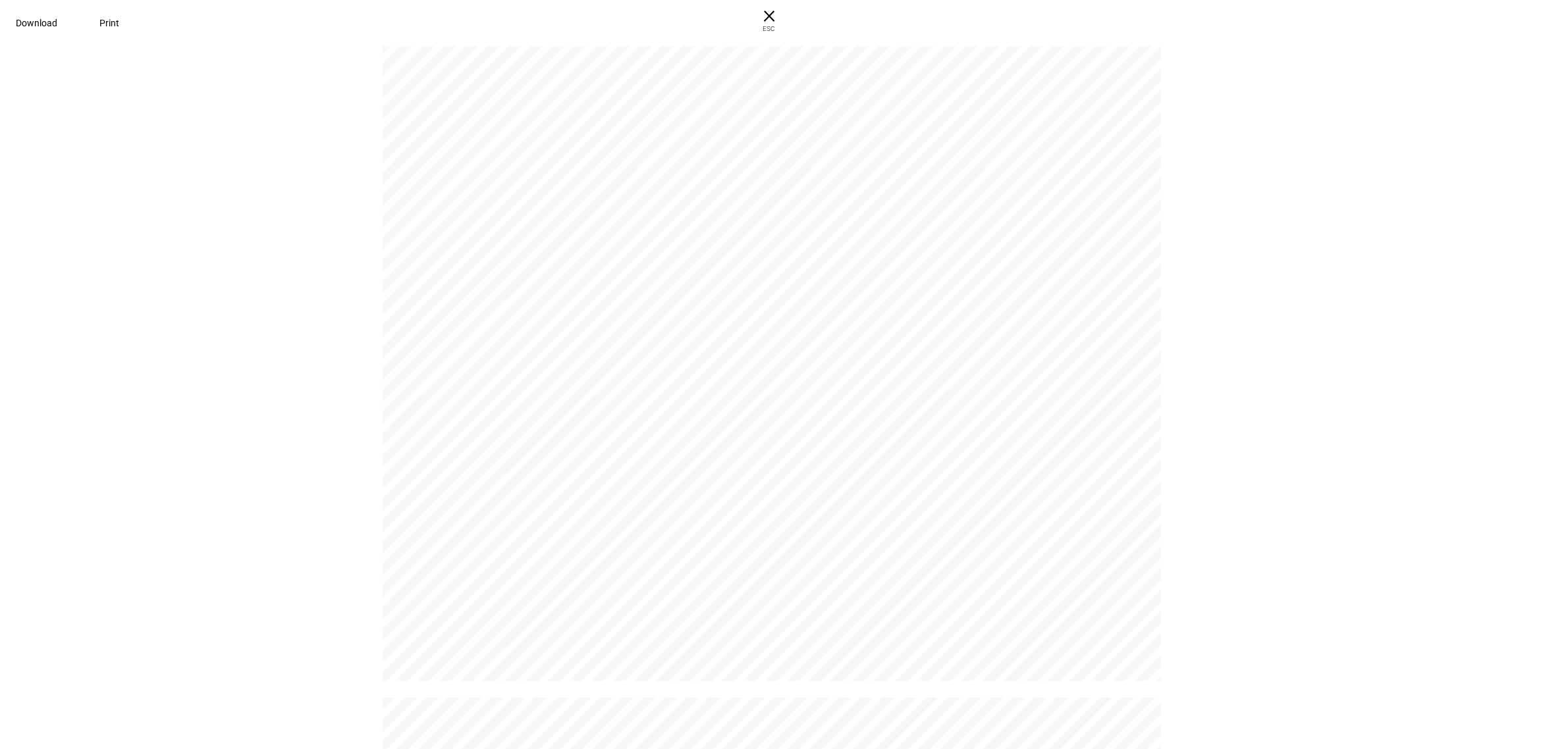
scroll to position [5514, 0]
click at [73, 30] on span at bounding box center [37, 23] width 73 height 31
click at [790, 21] on span "× ESC" at bounding box center [770, 21] width 42 height 42
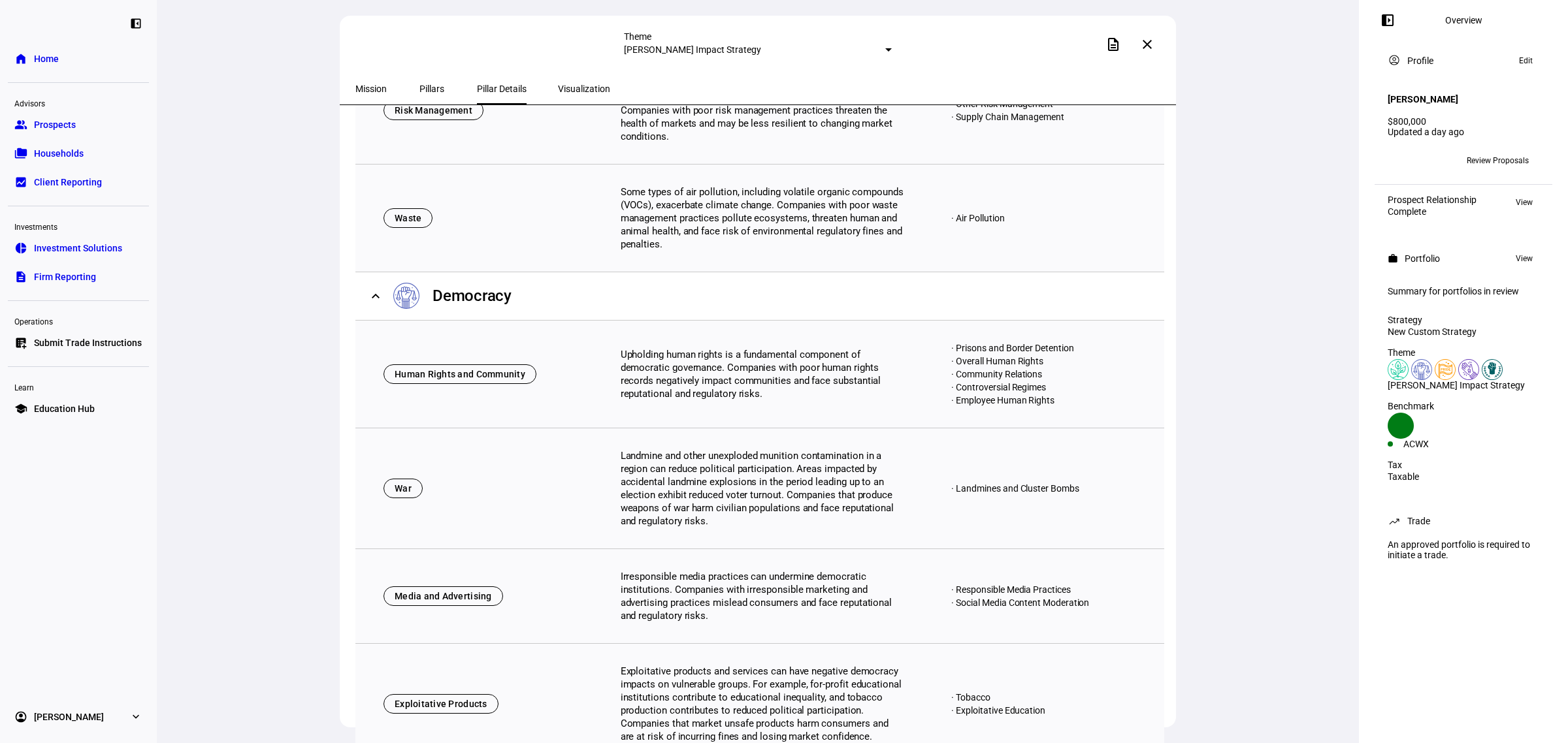
scroll to position [0, 0]
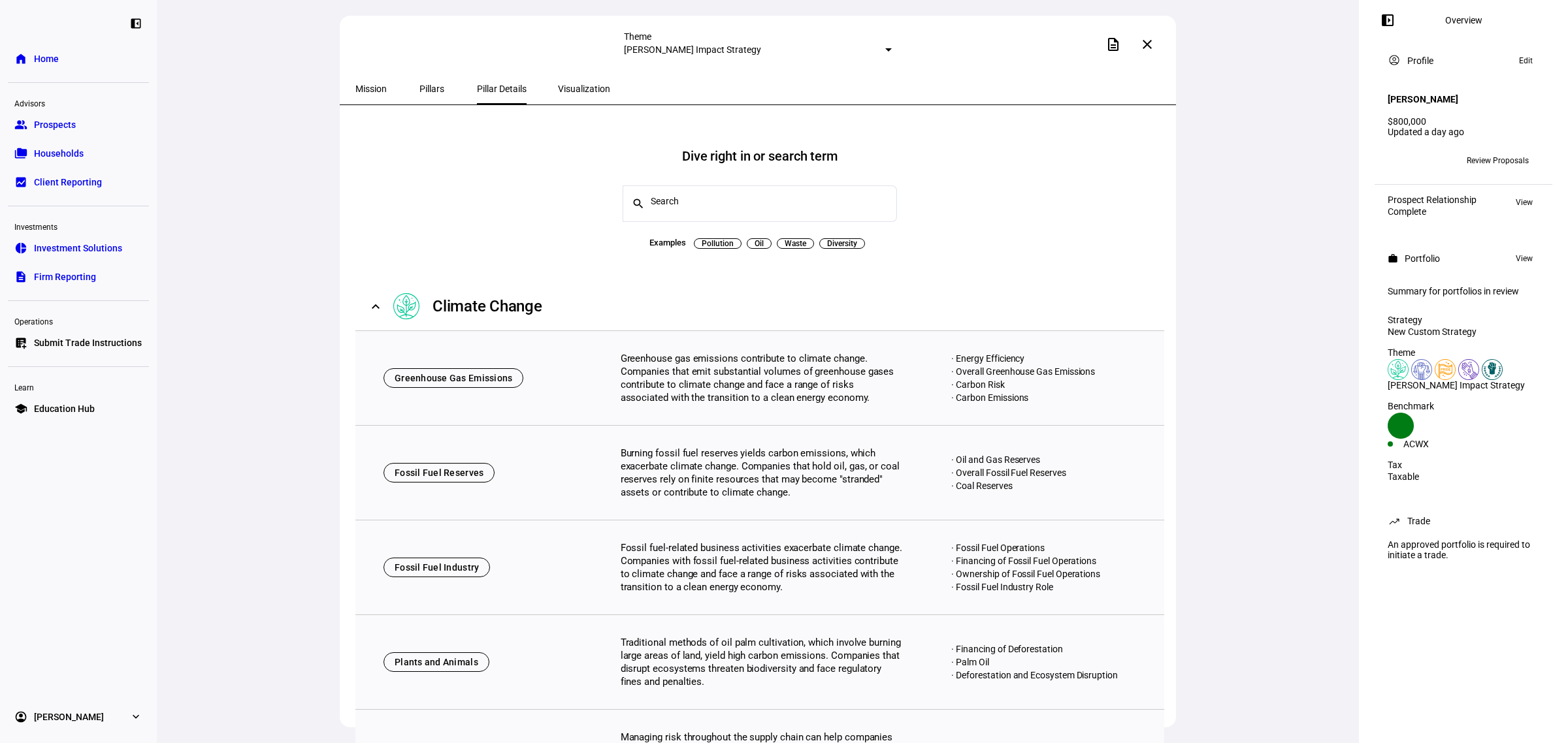
click at [1155, 43] on span at bounding box center [1147, 44] width 31 height 31
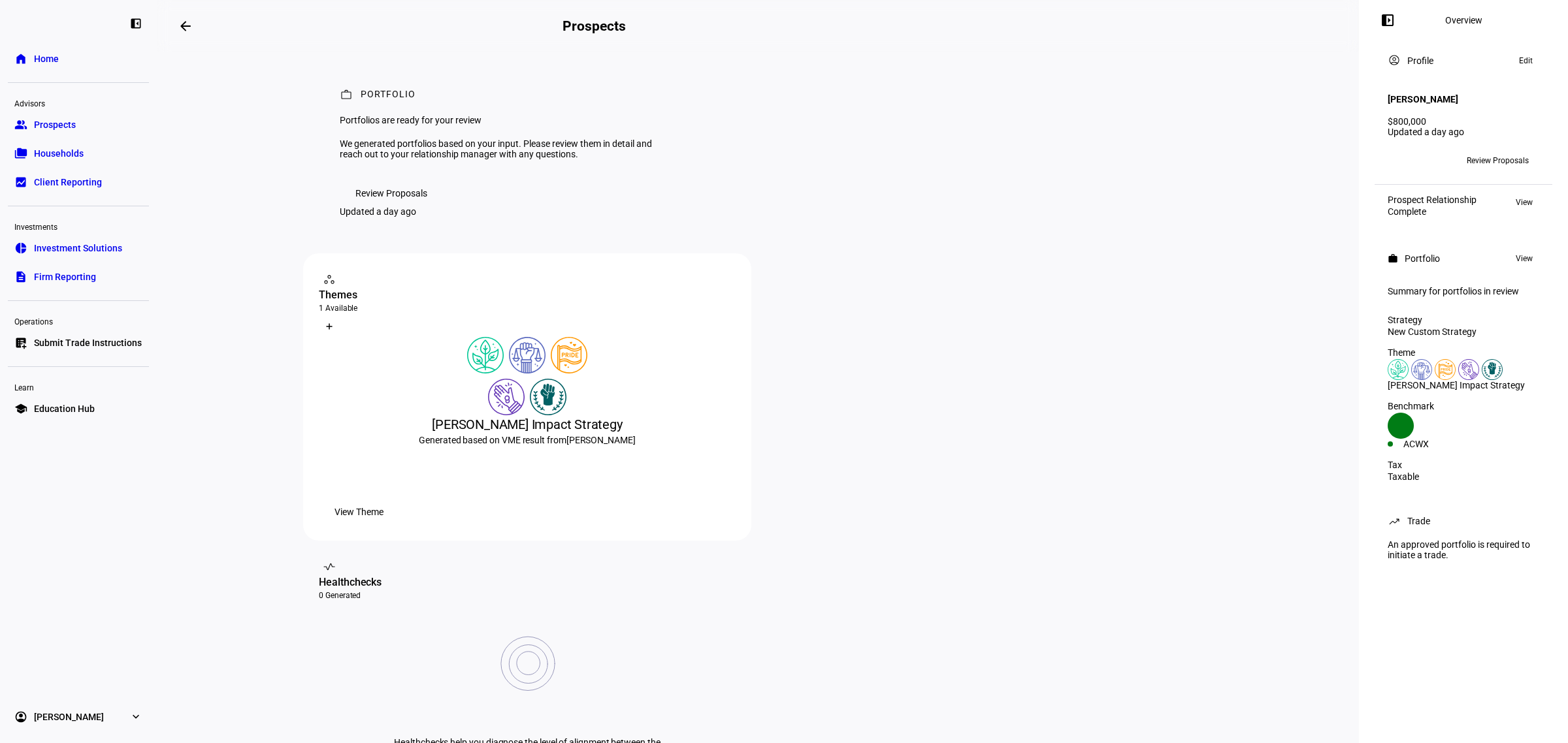
click at [373, 206] on span "Review Proposals" at bounding box center [391, 193] width 72 height 26
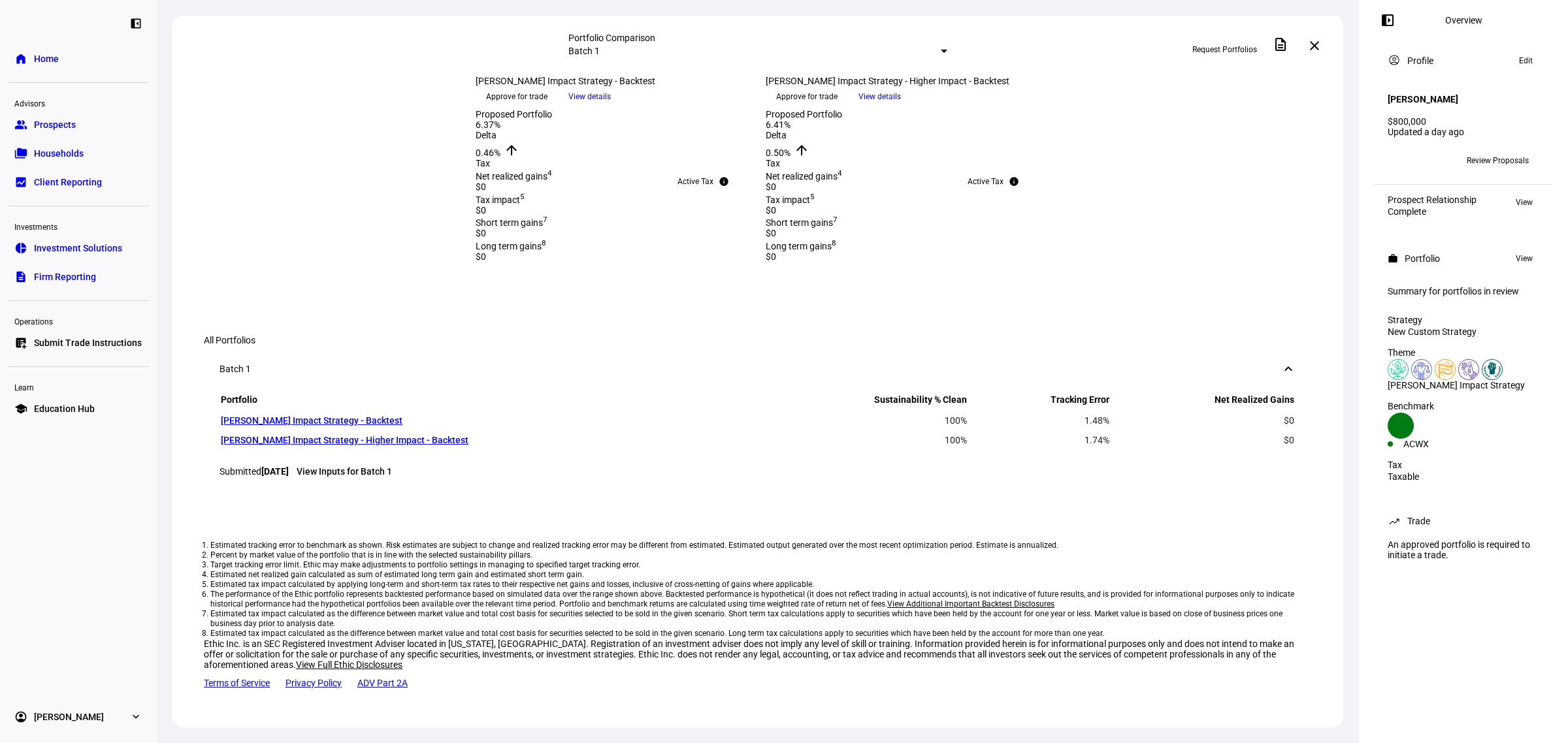
scroll to position [735, 0]
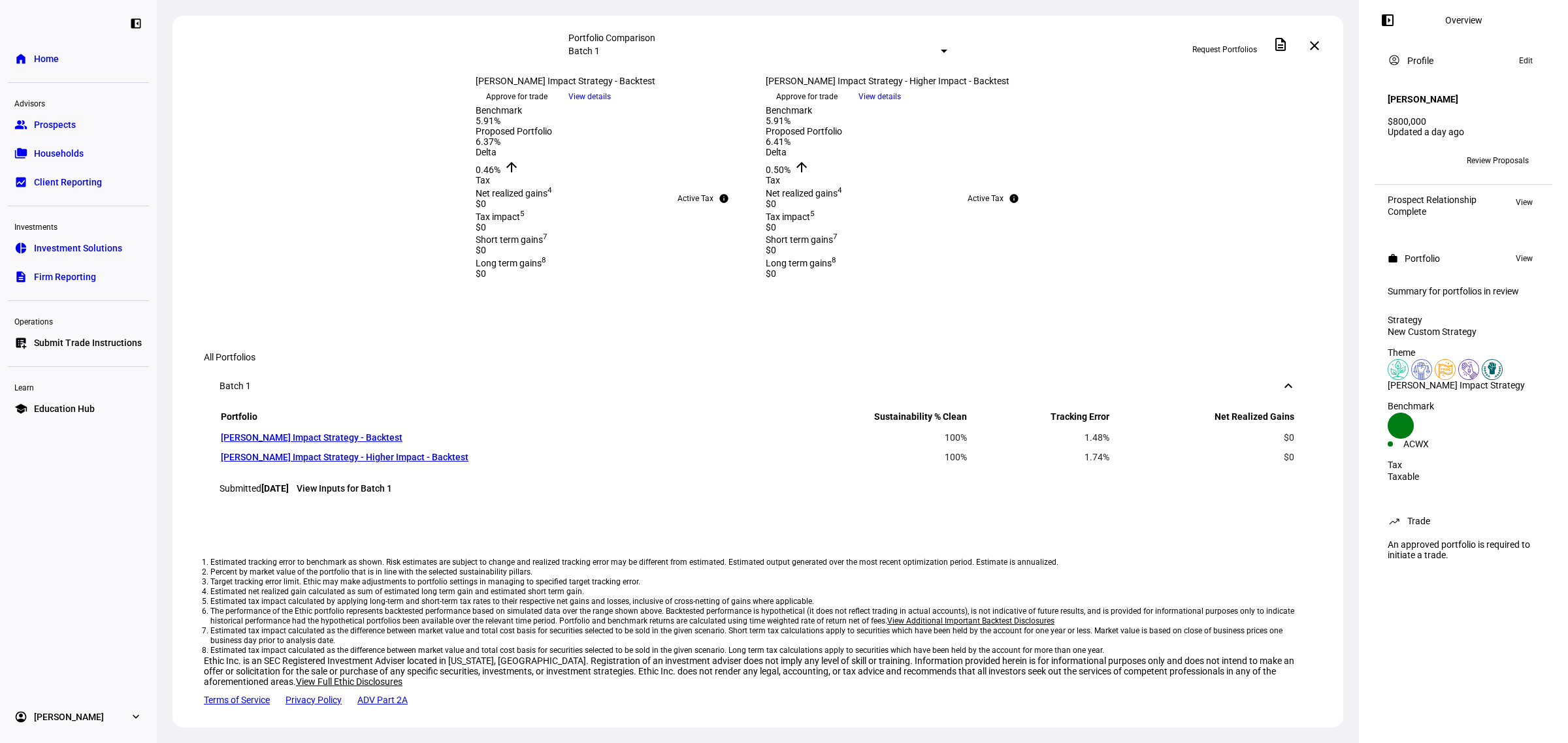
click at [901, 107] on span "View details" at bounding box center [880, 97] width 43 height 20
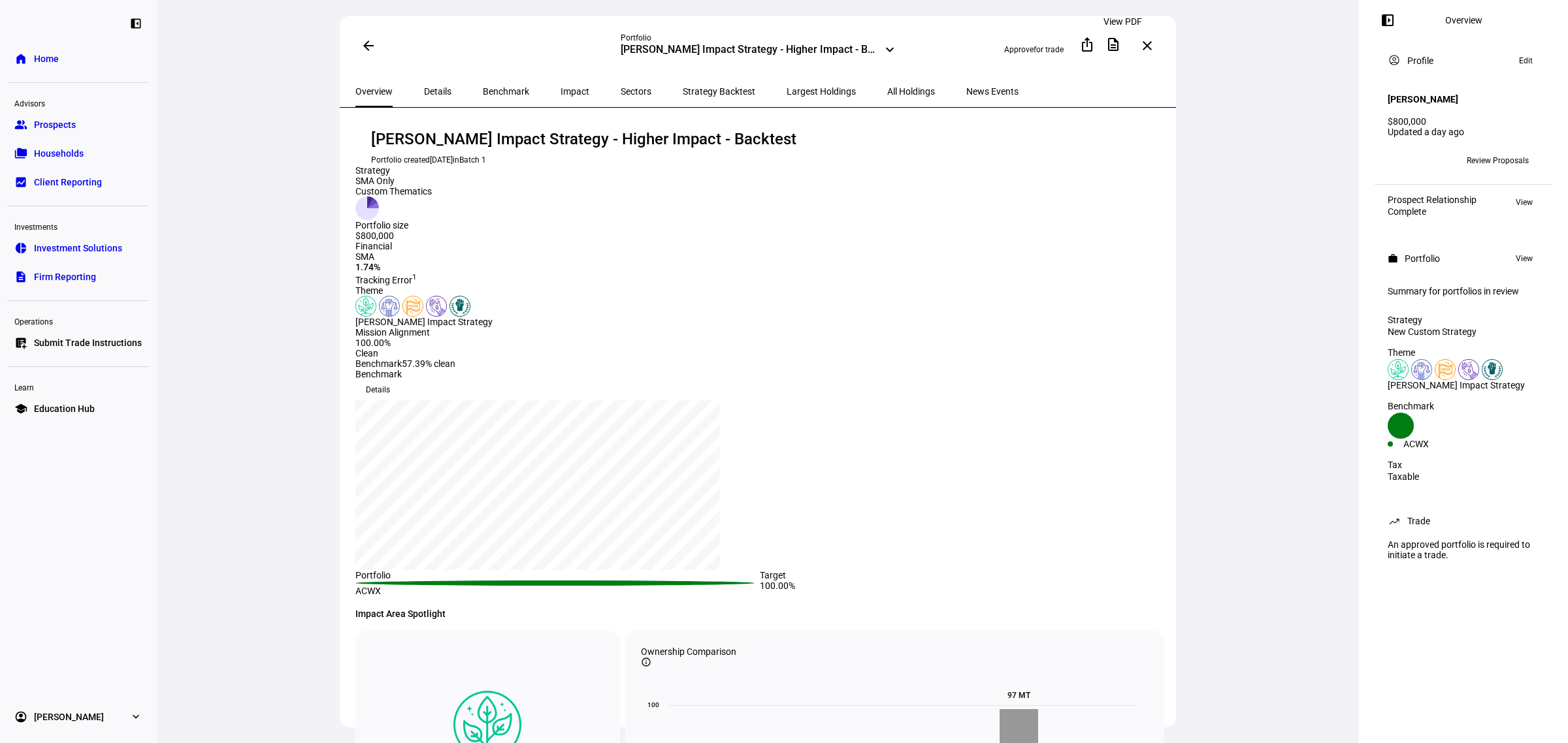
click at [1122, 47] on mat-icon "description" at bounding box center [1114, 44] width 16 height 16
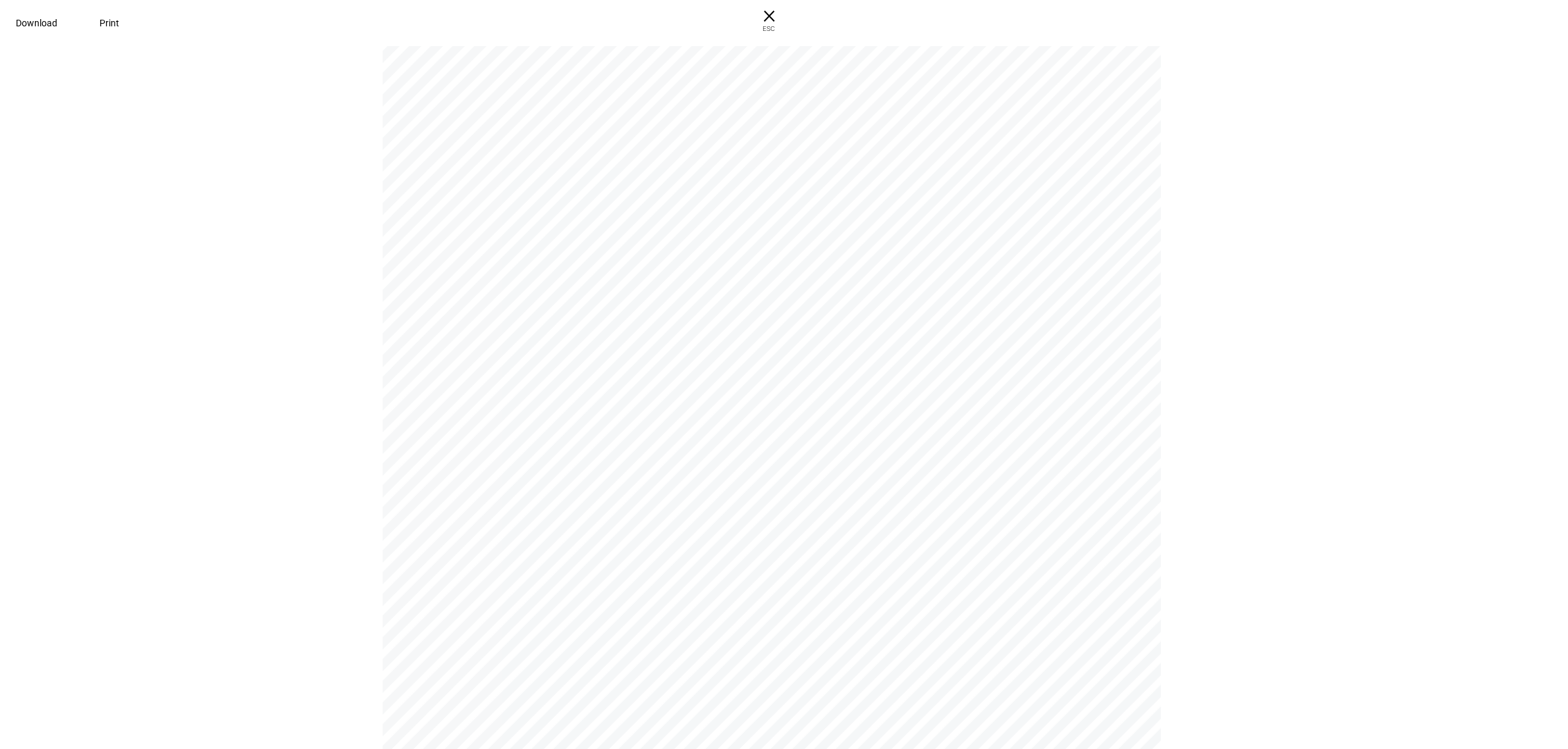
scroll to position [10370, 0]
click at [57, 22] on span "Download" at bounding box center [37, 23] width 42 height 10
